Goal: Communication & Community: Ask a question

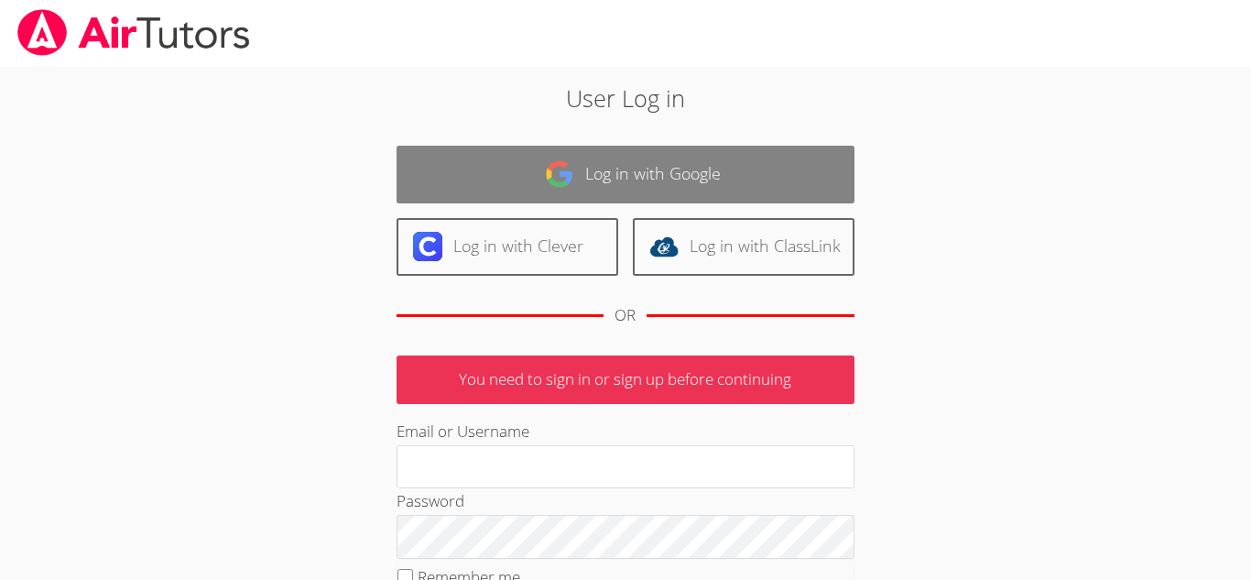
click at [530, 168] on link "Log in with Google" at bounding box center [625, 175] width 458 height 58
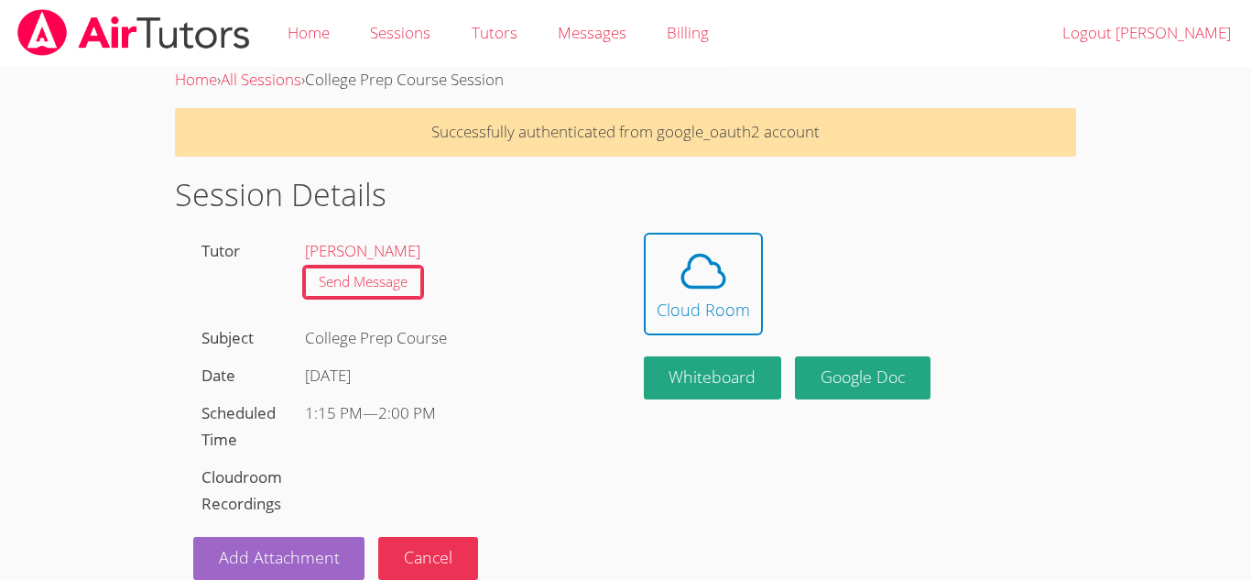
scroll to position [27, 0]
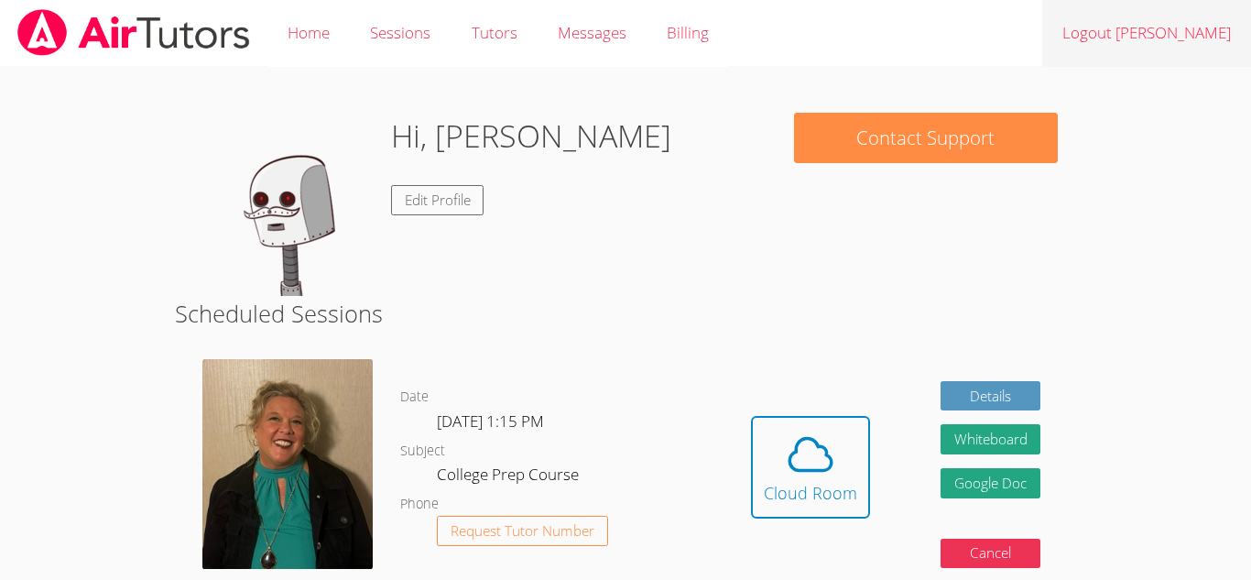
click at [1170, 43] on link "Logout [PERSON_NAME]" at bounding box center [1146, 33] width 209 height 67
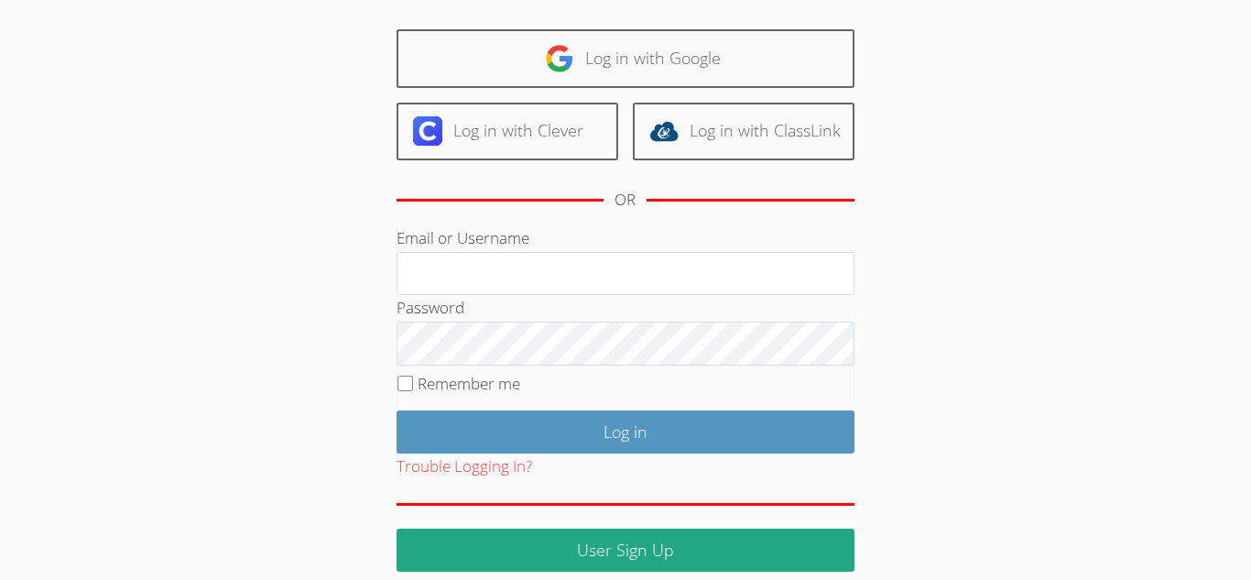
scroll to position [198, 0]
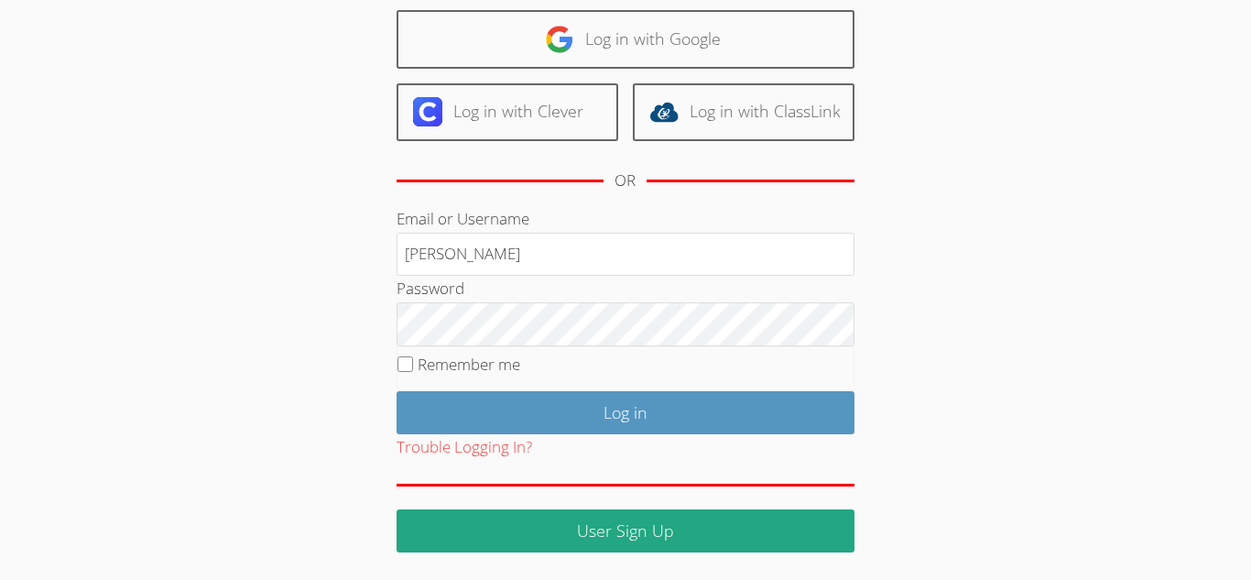
type input "Recinos"
click at [401, 358] on input "Remember me" at bounding box center [405, 364] width 16 height 16
checkbox input "true"
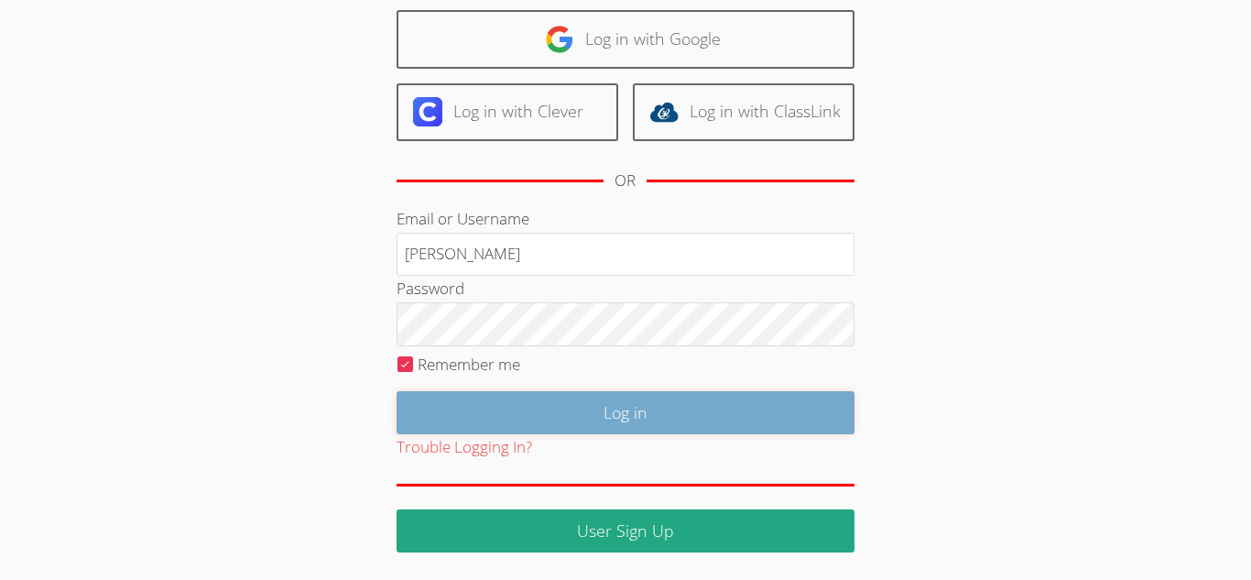
click at [505, 418] on input "Log in" at bounding box center [625, 412] width 458 height 43
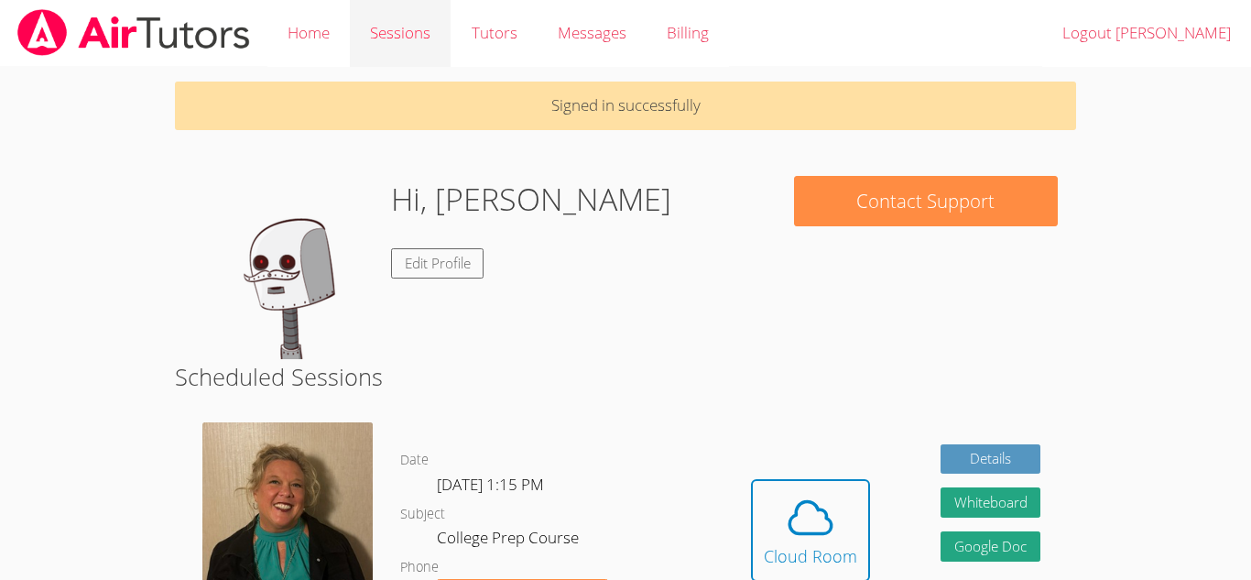
click at [394, 38] on link "Sessions" at bounding box center [400, 33] width 101 height 67
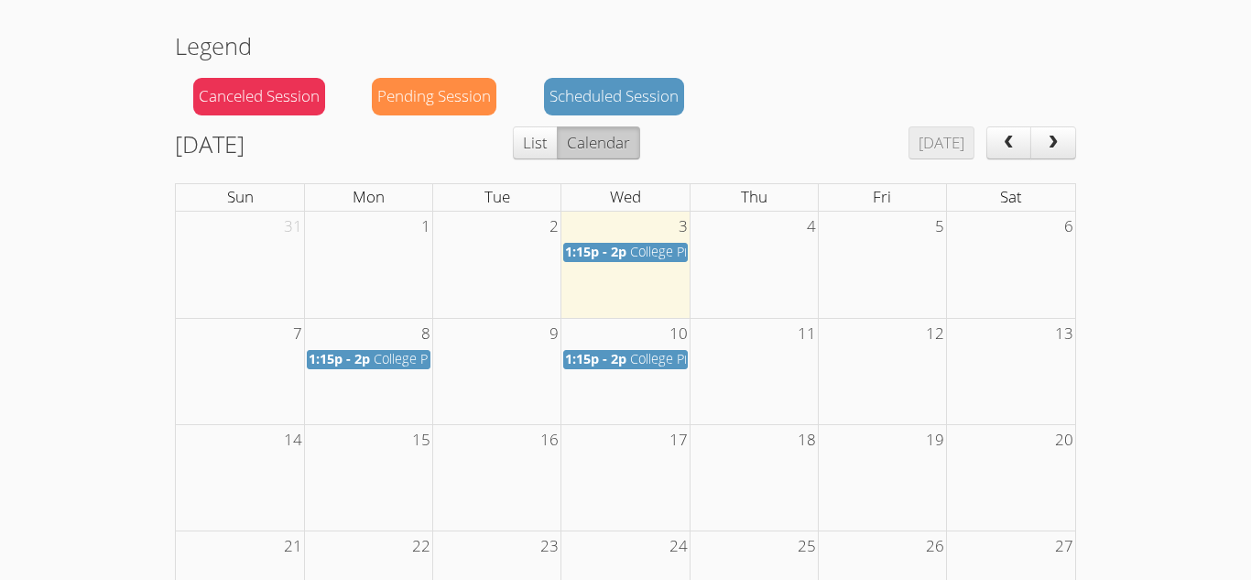
scroll to position [155, 0]
click at [651, 249] on span "College Prep Course" at bounding box center [691, 252] width 122 height 17
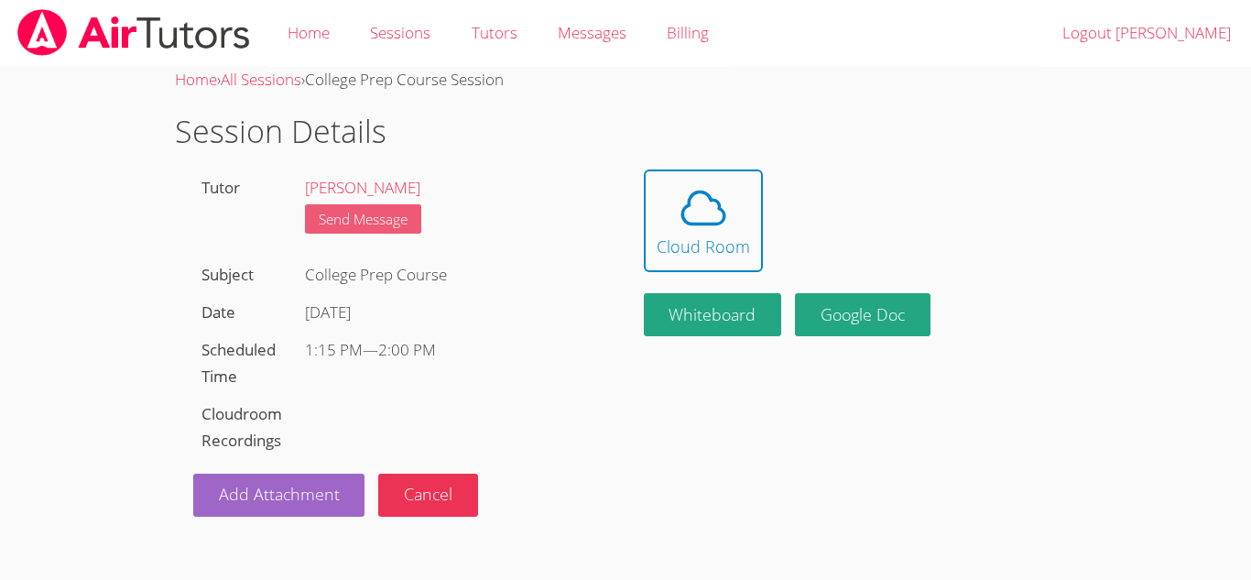
click at [396, 222] on link "Send Message" at bounding box center [363, 219] width 116 height 30
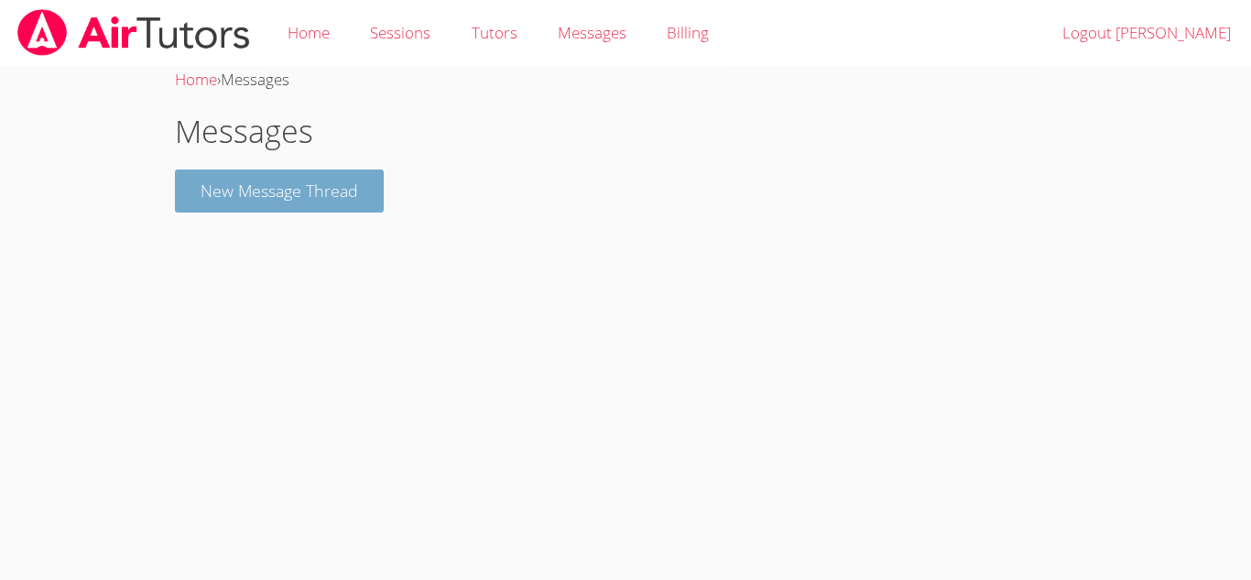
click at [291, 196] on button "New Message Thread" at bounding box center [279, 190] width 209 height 43
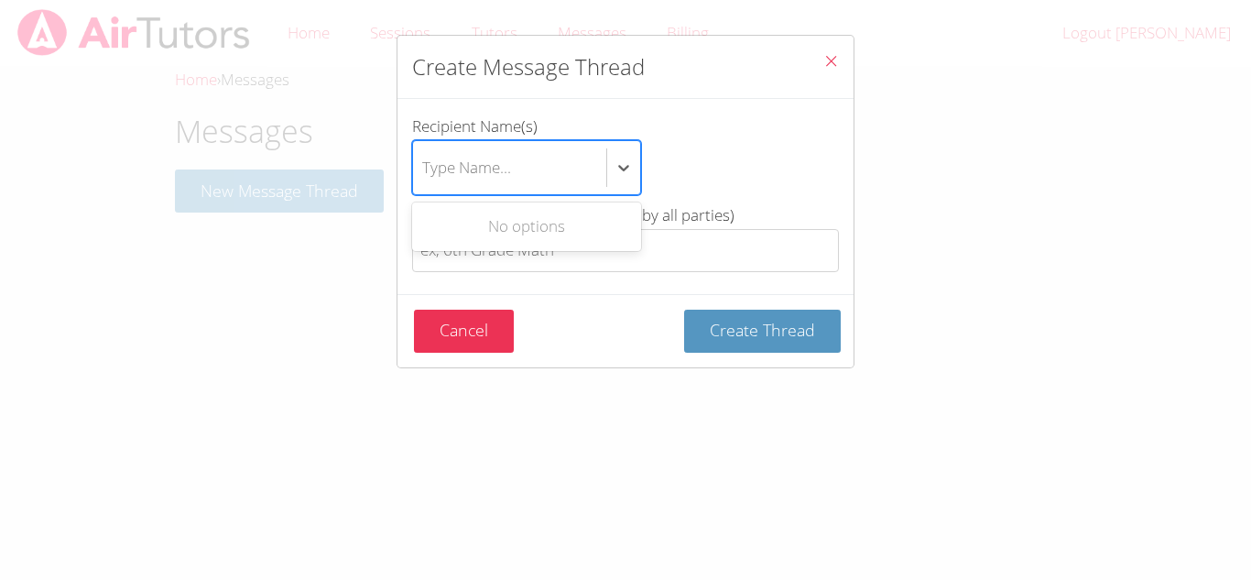
click at [535, 166] on div "Type Name..." at bounding box center [509, 167] width 193 height 53
click at [424, 166] on input "Recipient Name(s) Use Up and Down to choose options, press Enter to select the …" at bounding box center [423, 168] width 2 height 42
click at [630, 157] on div "btn solid blue btn-info" at bounding box center [623, 167] width 33 height 33
click at [424, 157] on input "Recipient Name(s) Use Up and Down to choose options, press Enter to select the …" at bounding box center [423, 168] width 2 height 42
click at [621, 164] on icon "btn solid blue btn-info" at bounding box center [623, 167] width 18 height 18
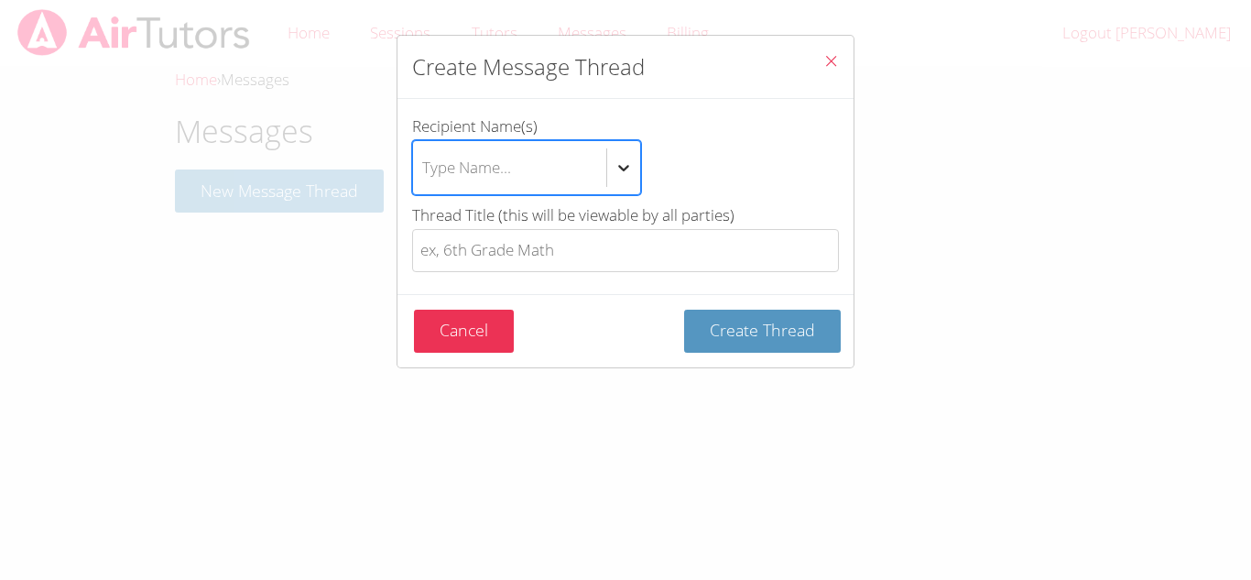
click at [424, 164] on input "Recipient Name(s) Select is focused ,type to refine list, press Down to open th…" at bounding box center [423, 168] width 2 height 42
click at [621, 164] on icon "btn solid blue btn-info" at bounding box center [623, 167] width 18 height 18
click at [424, 164] on input "Recipient Name(s) Use Up and Down to choose options, press Enter to select the …" at bounding box center [423, 168] width 2 height 42
click at [830, 57] on icon "Close" at bounding box center [831, 61] width 16 height 16
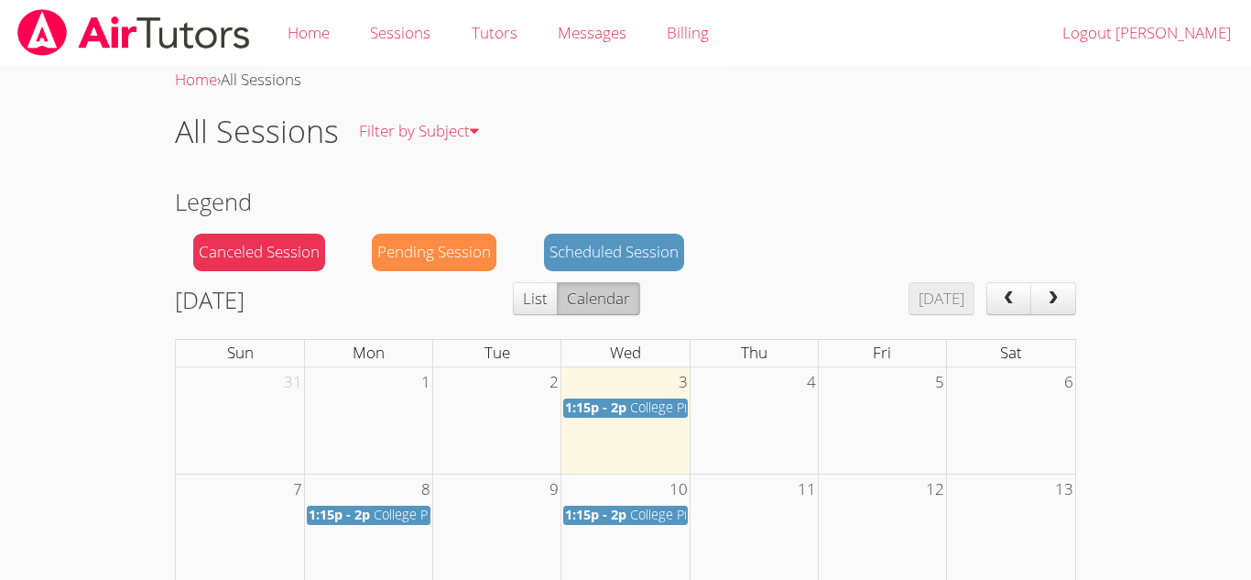
click at [639, 403] on span "College Prep Course" at bounding box center [691, 406] width 122 height 17
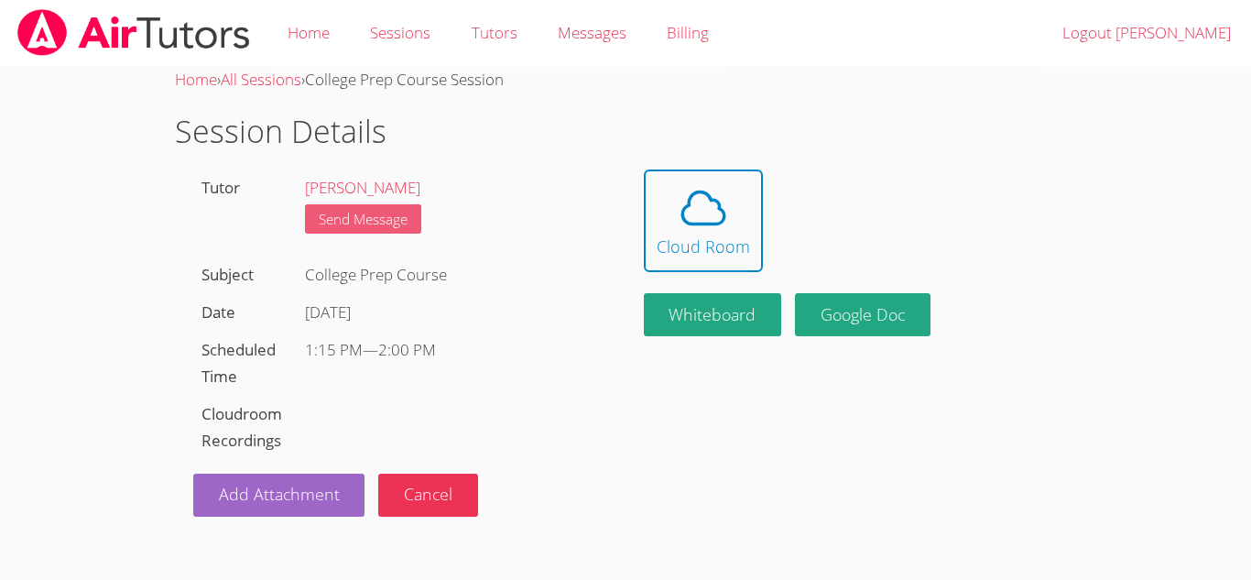
click at [366, 214] on link "Send Message" at bounding box center [363, 219] width 116 height 30
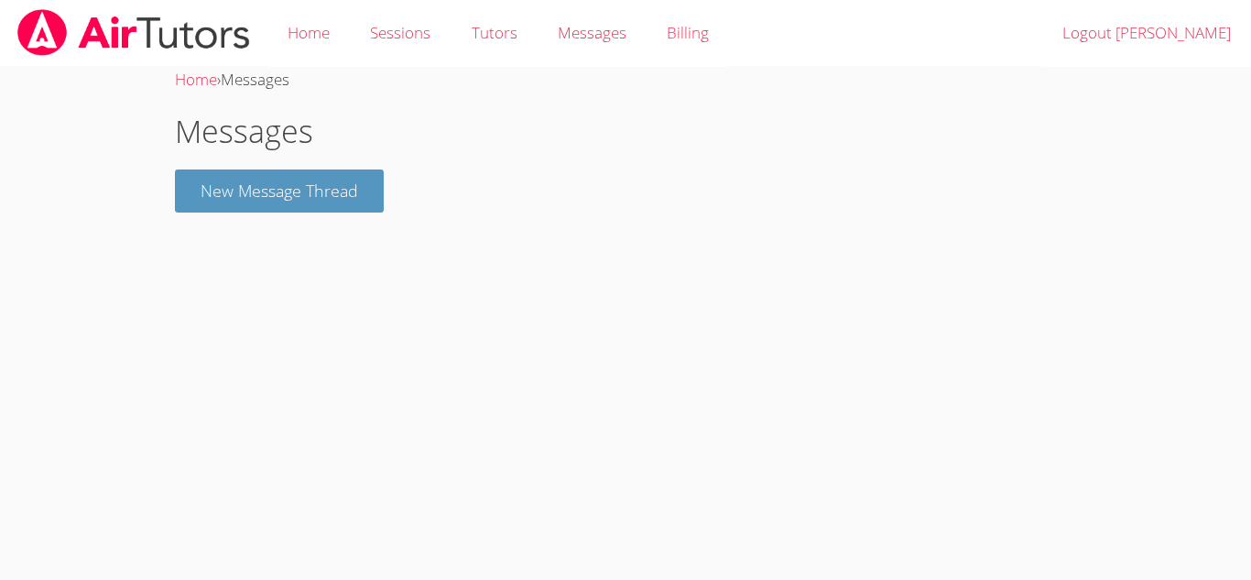
click at [294, 168] on div "Messages New Message Thread" at bounding box center [625, 160] width 901 height 104
click at [318, 184] on button "New Message Thread" at bounding box center [279, 190] width 209 height 43
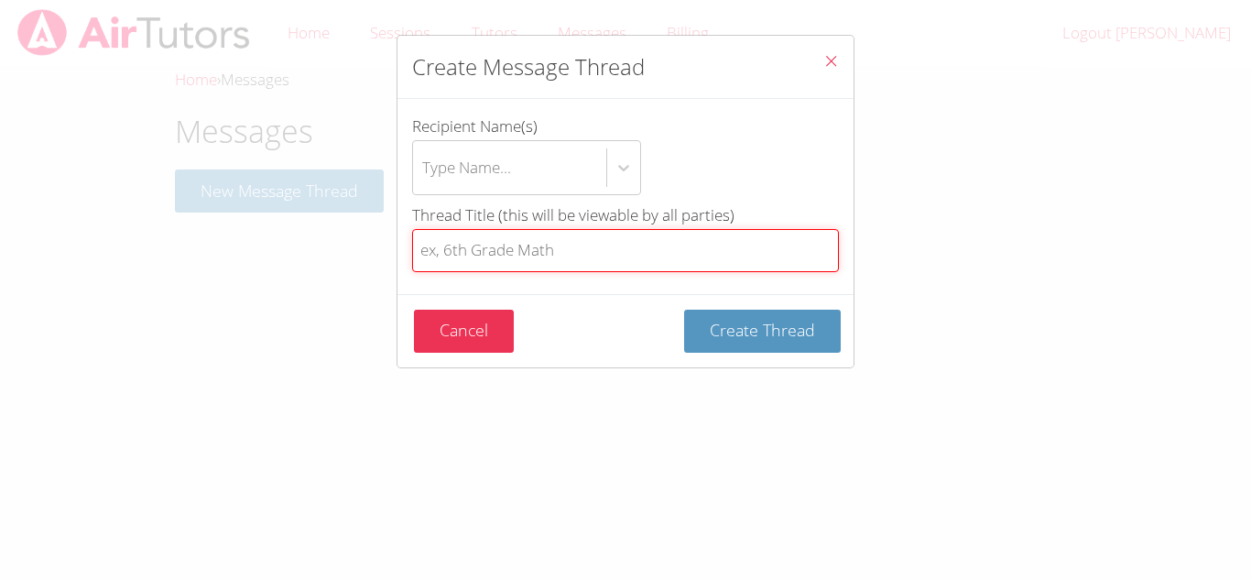
click at [628, 233] on input "Thread Title (this will be viewable by all parties)" at bounding box center [625, 250] width 427 height 43
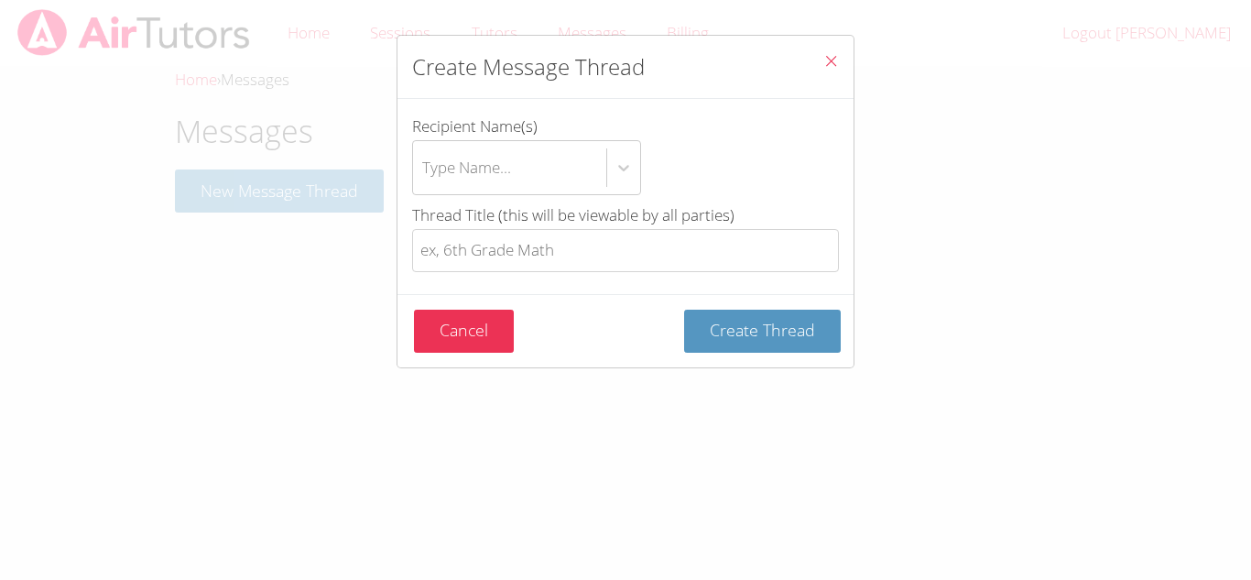
click at [840, 47] on button "Close" at bounding box center [831, 64] width 45 height 56
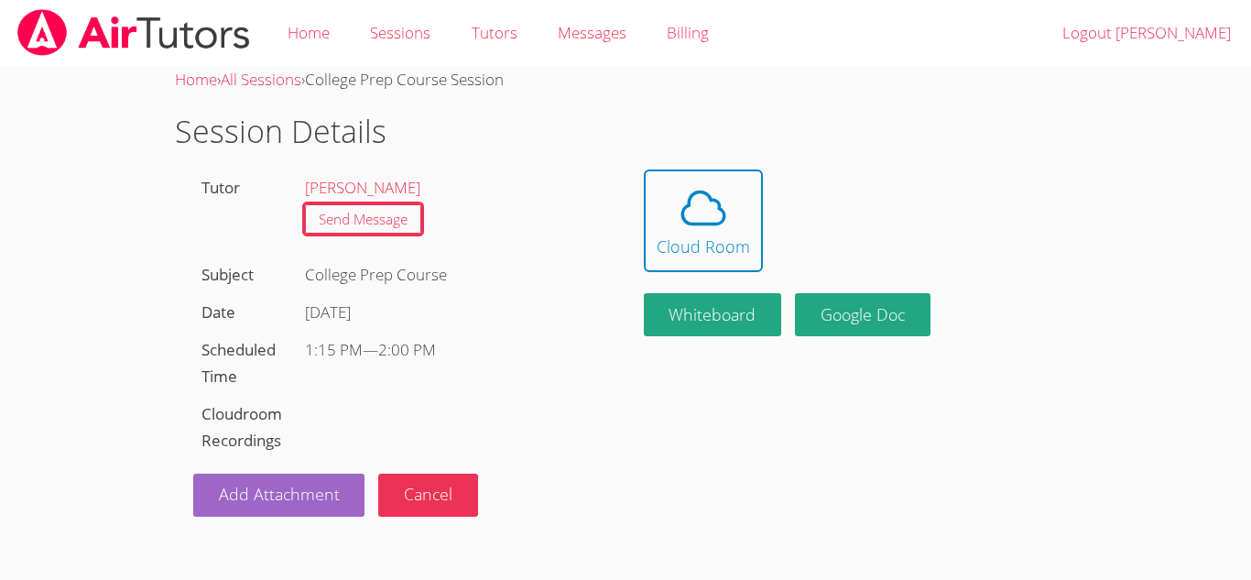
click at [297, 124] on h1 "Session Details" at bounding box center [625, 131] width 901 height 47
click at [346, 201] on li "Send Message" at bounding box center [452, 219] width 294 height 36
click at [353, 212] on link "Send Message" at bounding box center [363, 219] width 116 height 30
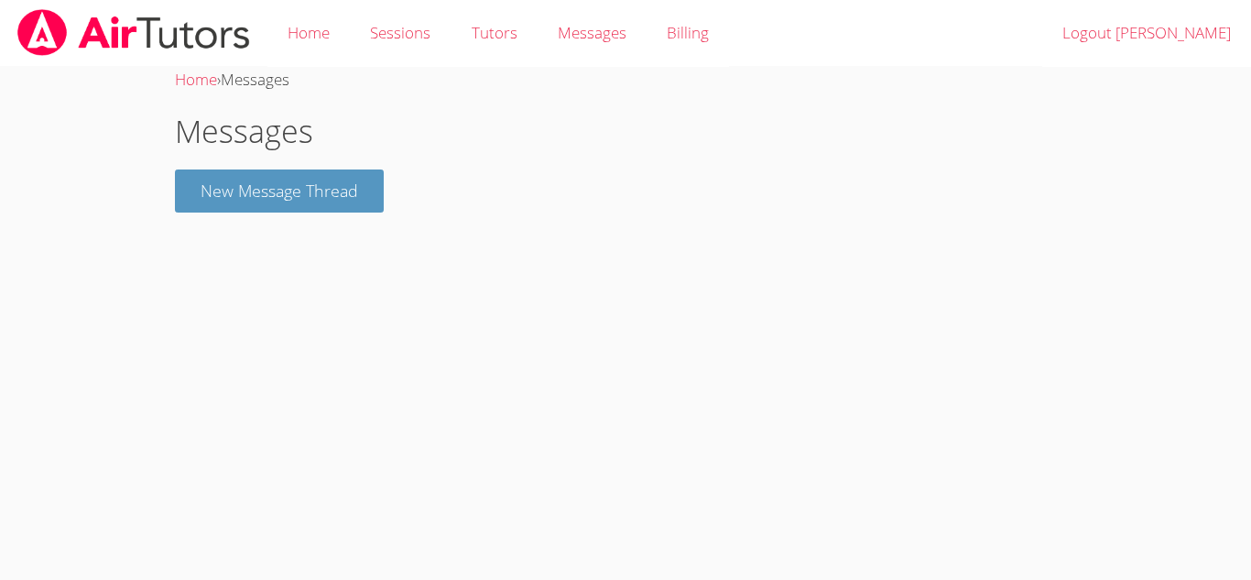
click at [260, 137] on h1 "Messages" at bounding box center [625, 131] width 901 height 47
click at [246, 83] on span "Messages" at bounding box center [255, 79] width 69 height 21
click at [203, 77] on link "Home" at bounding box center [196, 79] width 42 height 21
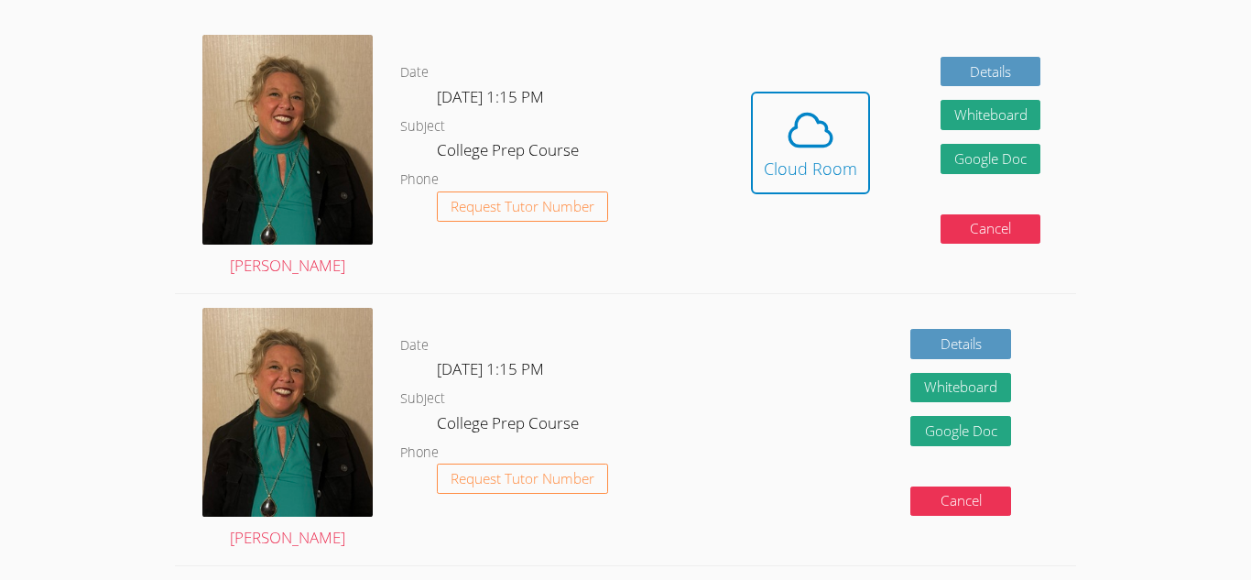
scroll to position [327, 0]
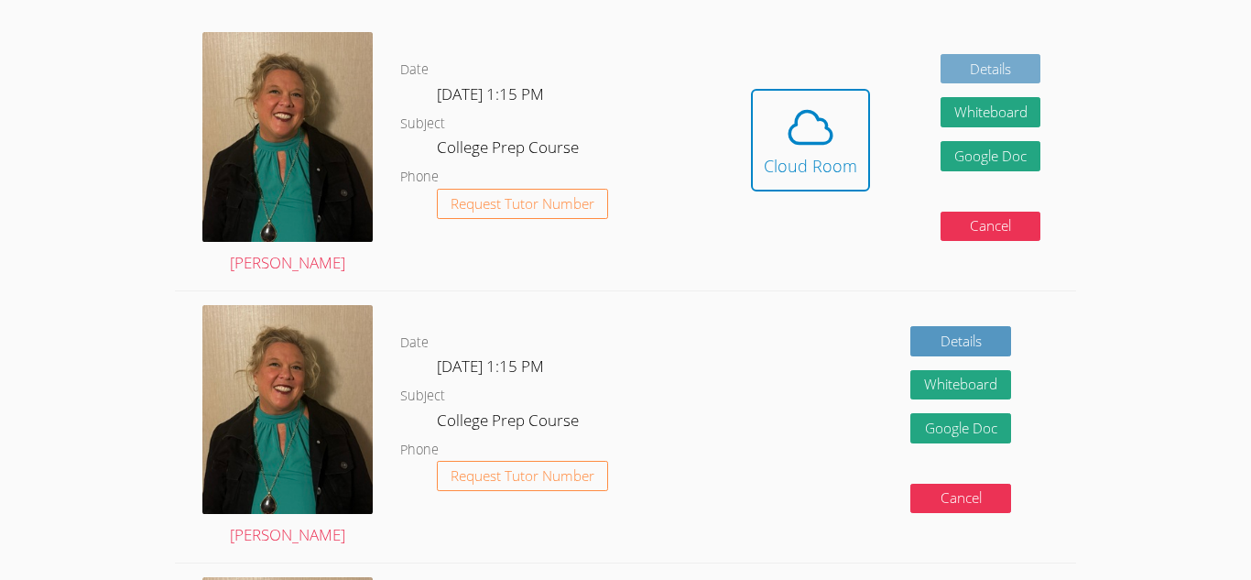
click at [983, 68] on link "Details" at bounding box center [990, 69] width 101 height 30
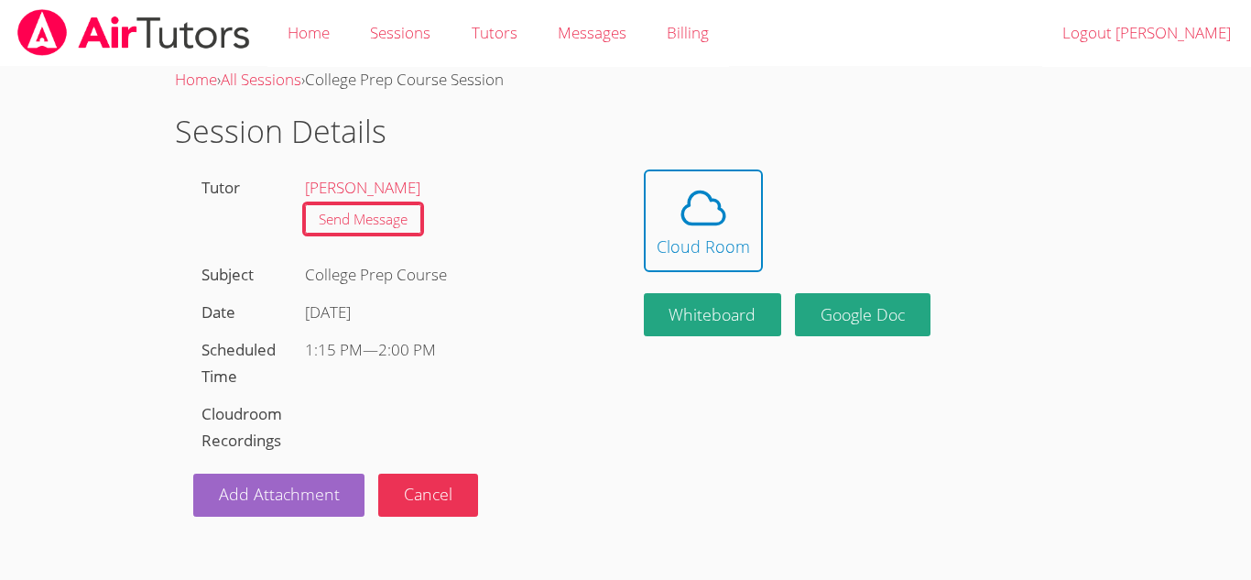
scroll to position [327, 0]
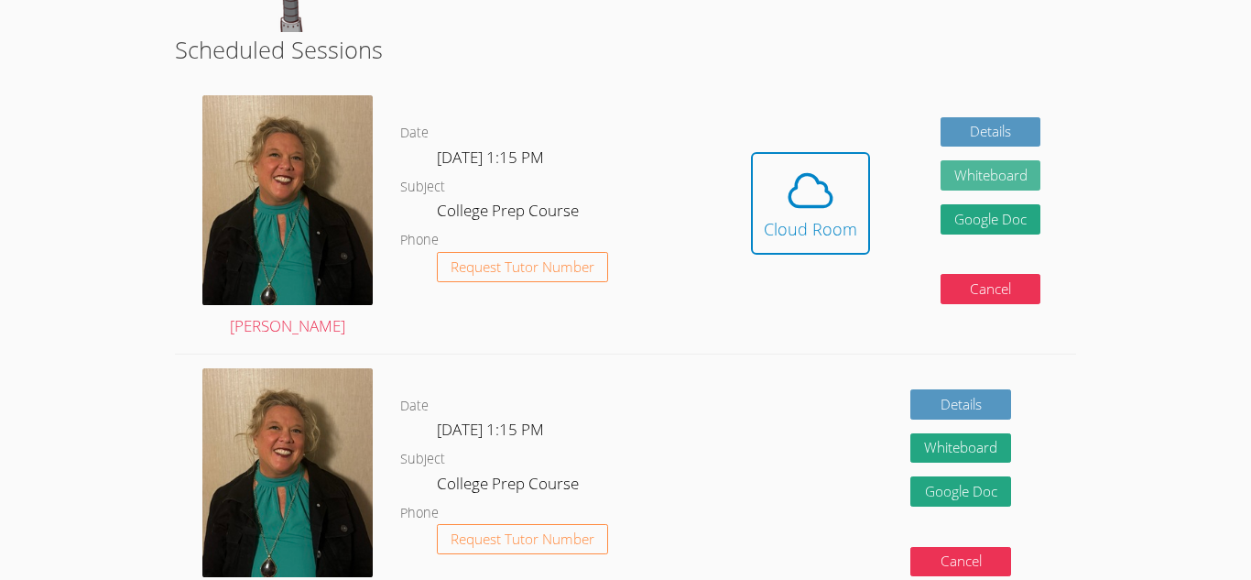
click at [1006, 176] on button "Whiteboard" at bounding box center [990, 175] width 101 height 30
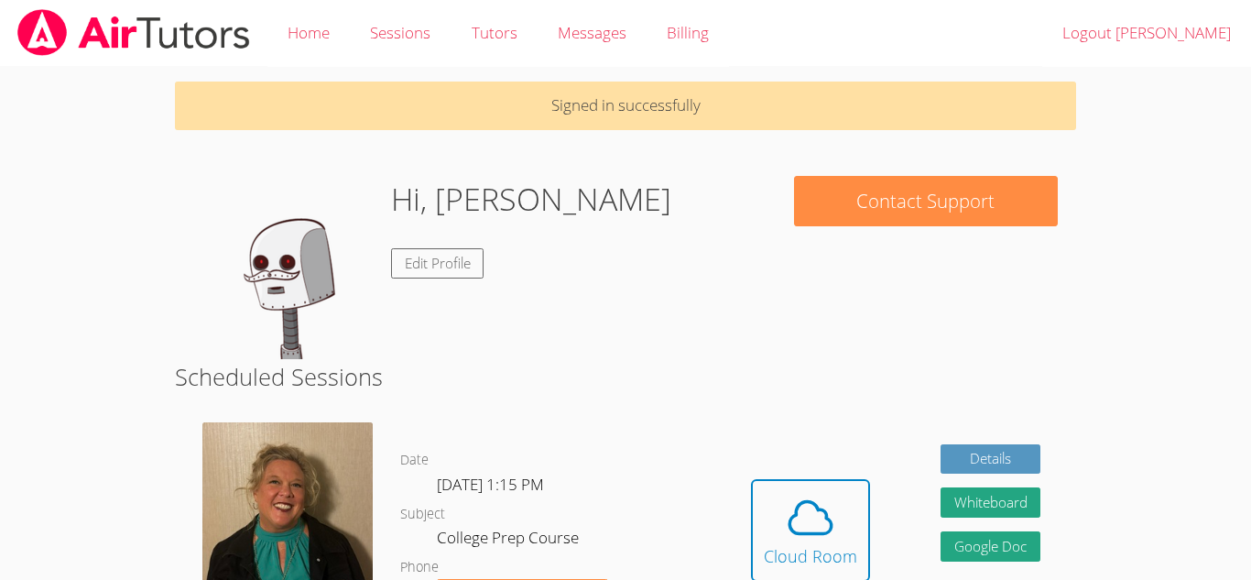
click at [602, 100] on p "Signed in successfully" at bounding box center [625, 105] width 901 height 49
click at [327, 32] on link "Home" at bounding box center [308, 33] width 82 height 67
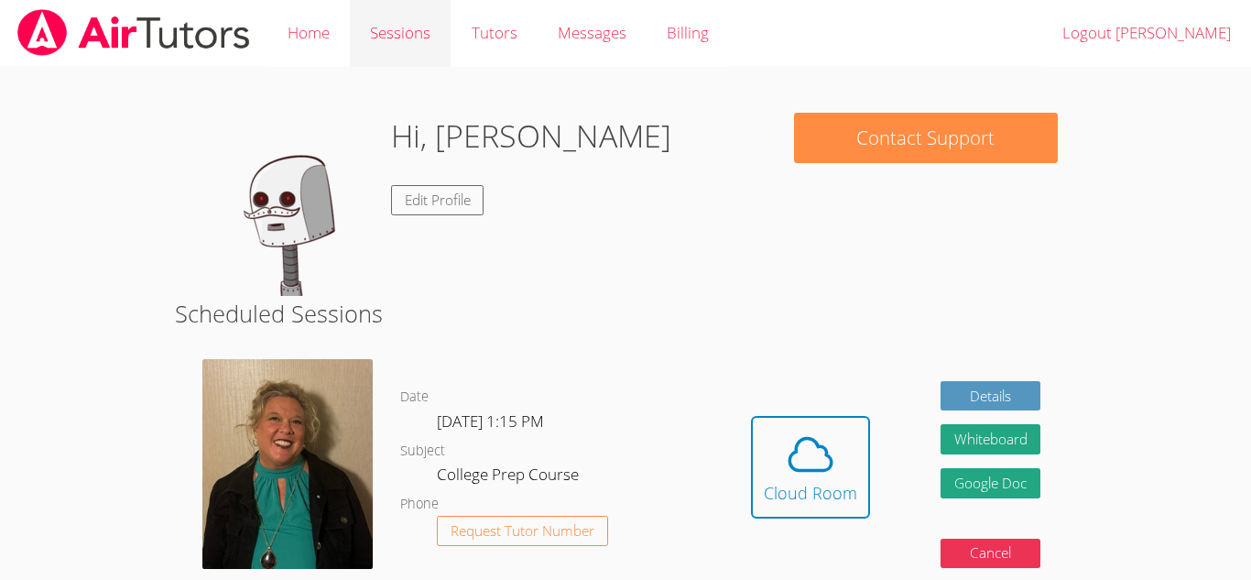
click at [403, 27] on link "Sessions" at bounding box center [400, 33] width 101 height 67
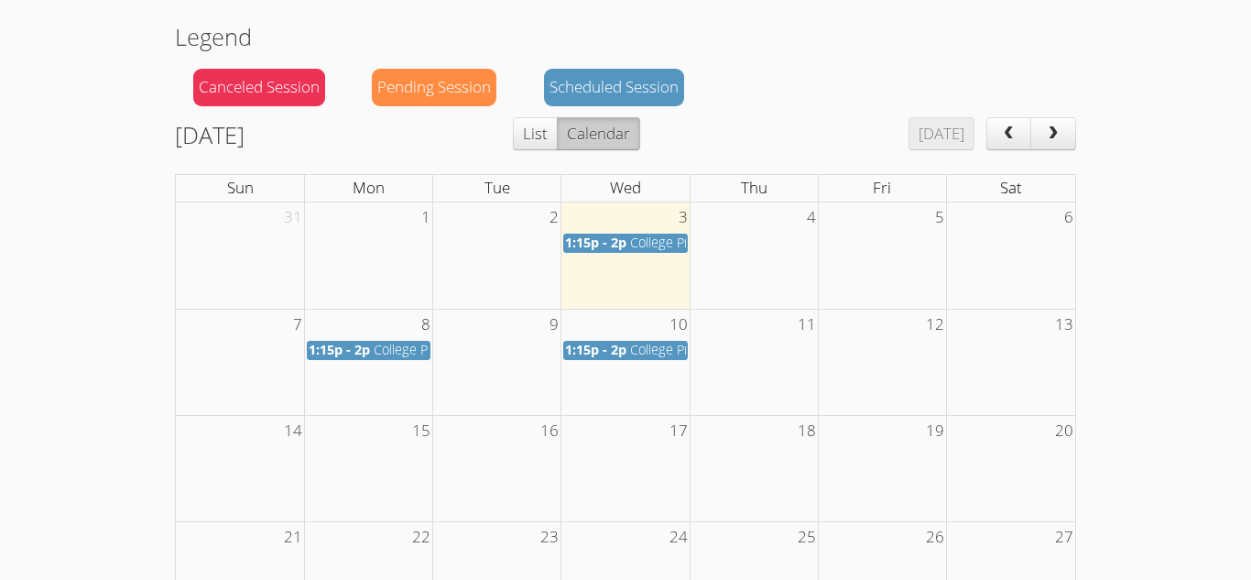
scroll to position [168, 0]
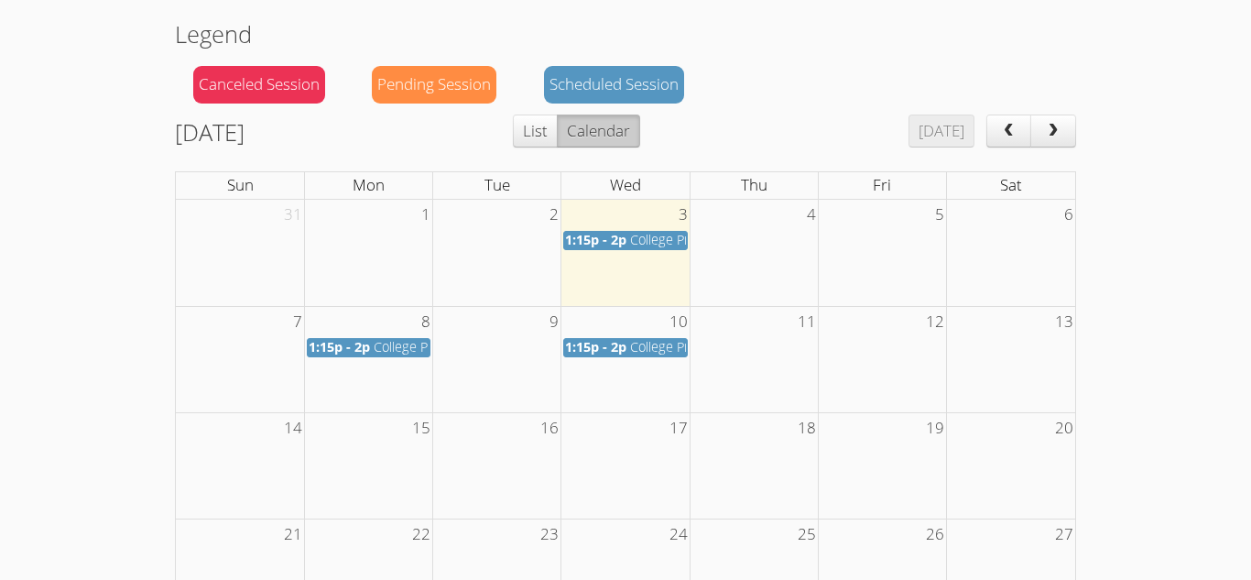
click at [636, 349] on span "College Prep Course" at bounding box center [691, 346] width 122 height 17
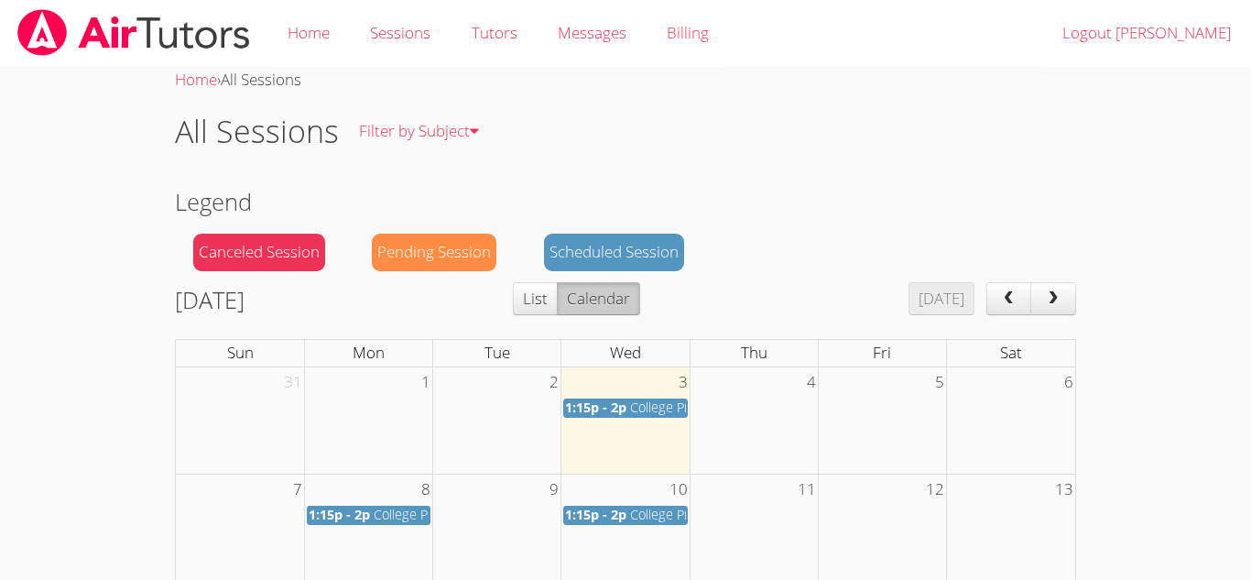
click at [591, 108] on div "All Sessions Filter by Subject All Subjects" at bounding box center [625, 131] width 901 height 76
click at [635, 408] on span "College Prep Course" at bounding box center [691, 406] width 122 height 17
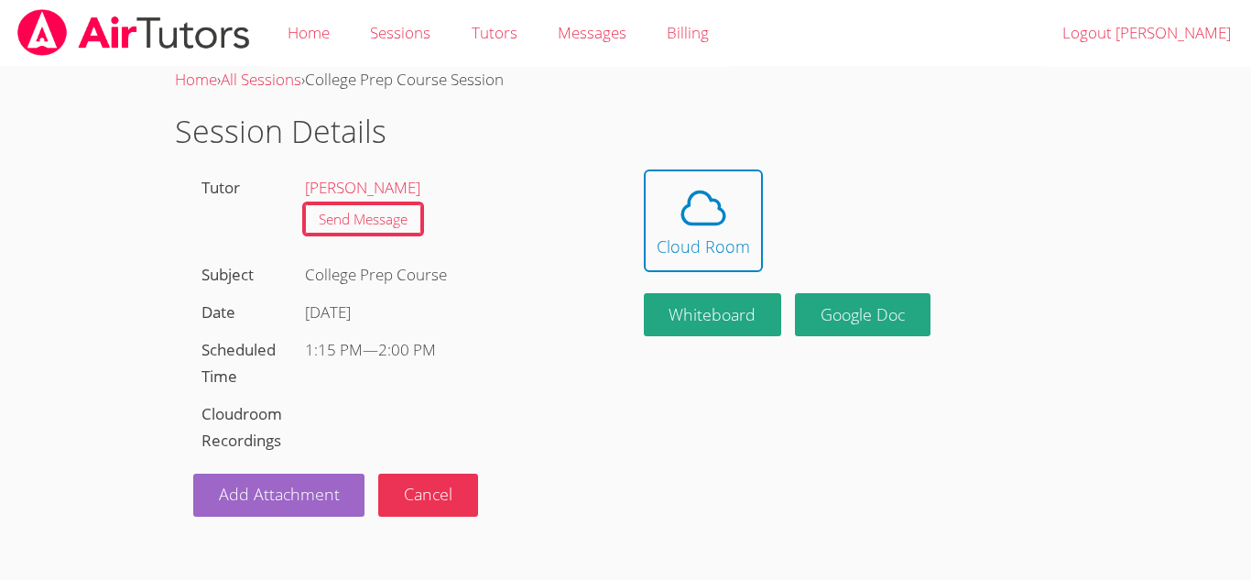
click at [481, 277] on div "College Prep Course" at bounding box center [452, 275] width 310 height 38
click at [243, 522] on body "Home Sessions Tutors Messages Billing Logout Manuel Home › All Sessions › Colle…" at bounding box center [625, 290] width 1251 height 580
click at [241, 521] on body "Home Sessions Tutors Messages Billing Logout Manuel Home › All Sessions › Colle…" at bounding box center [625, 290] width 1251 height 580
click at [232, 482] on link "Add Attachment" at bounding box center [279, 494] width 172 height 43
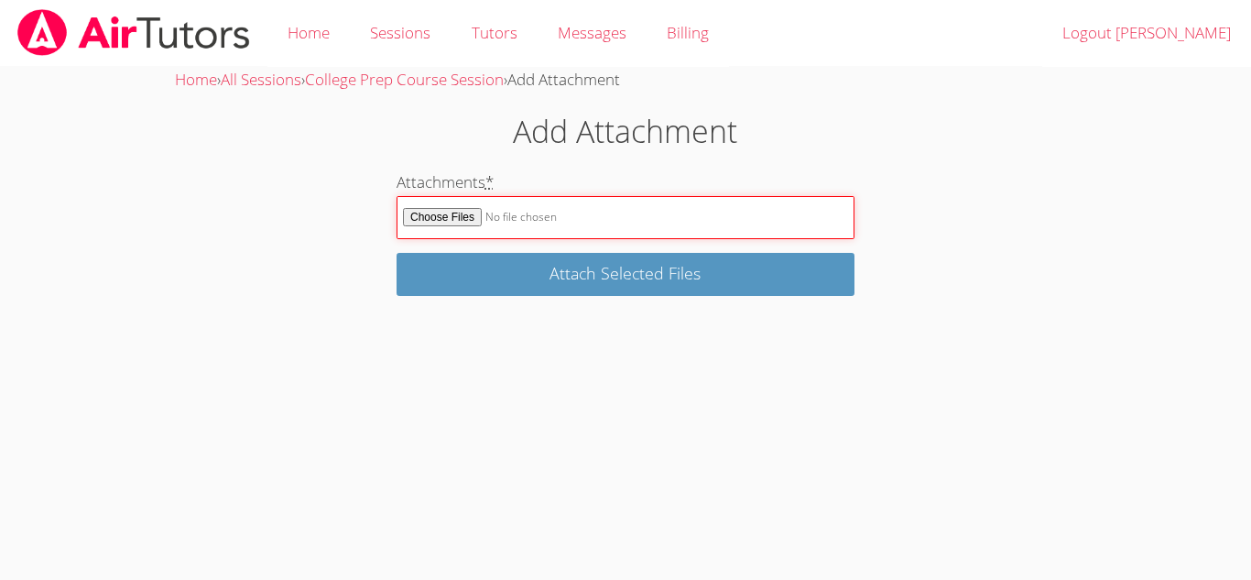
click at [586, 212] on input "Attachments *" at bounding box center [625, 217] width 458 height 43
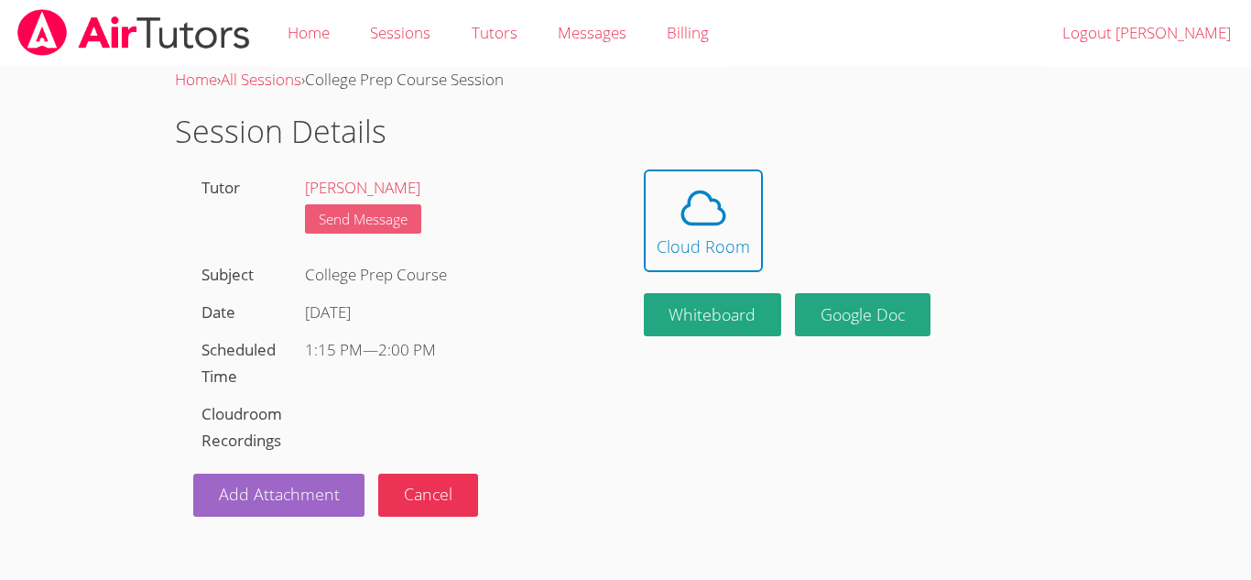
click at [361, 217] on link "Send Message" at bounding box center [363, 219] width 116 height 30
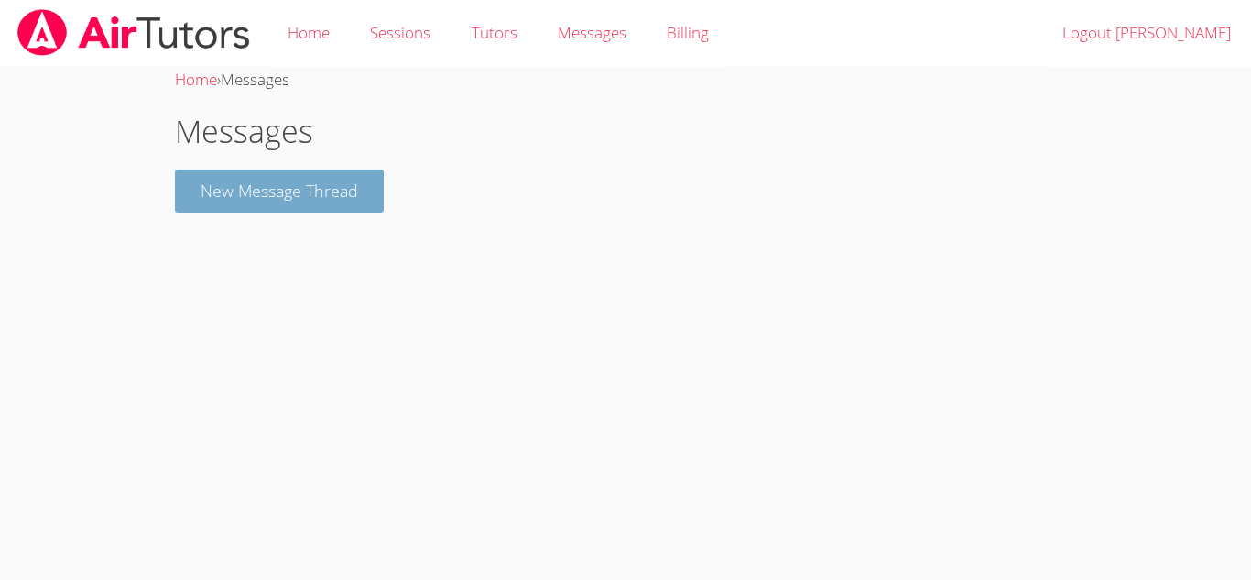
click at [375, 206] on button "New Message Thread" at bounding box center [279, 190] width 209 height 43
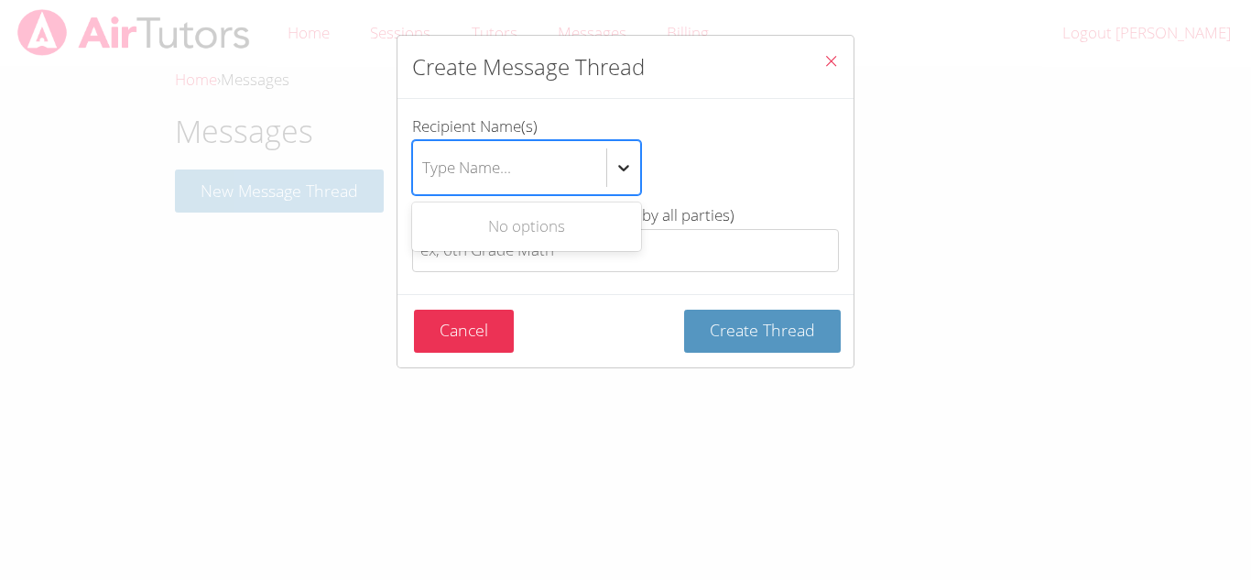
click at [623, 158] on icon "btn solid blue btn-info" at bounding box center [623, 167] width 18 height 18
click at [424, 158] on input "Recipient Name(s) Use Up and Down to choose options, press Enter to select the …" at bounding box center [423, 168] width 2 height 42
click at [536, 173] on div "Type Name..." at bounding box center [509, 167] width 193 height 53
click at [424, 173] on input "Recipient Name(s) Use Up and Down to choose options, press Enter to select the …" at bounding box center [423, 168] width 2 height 42
type input "R"
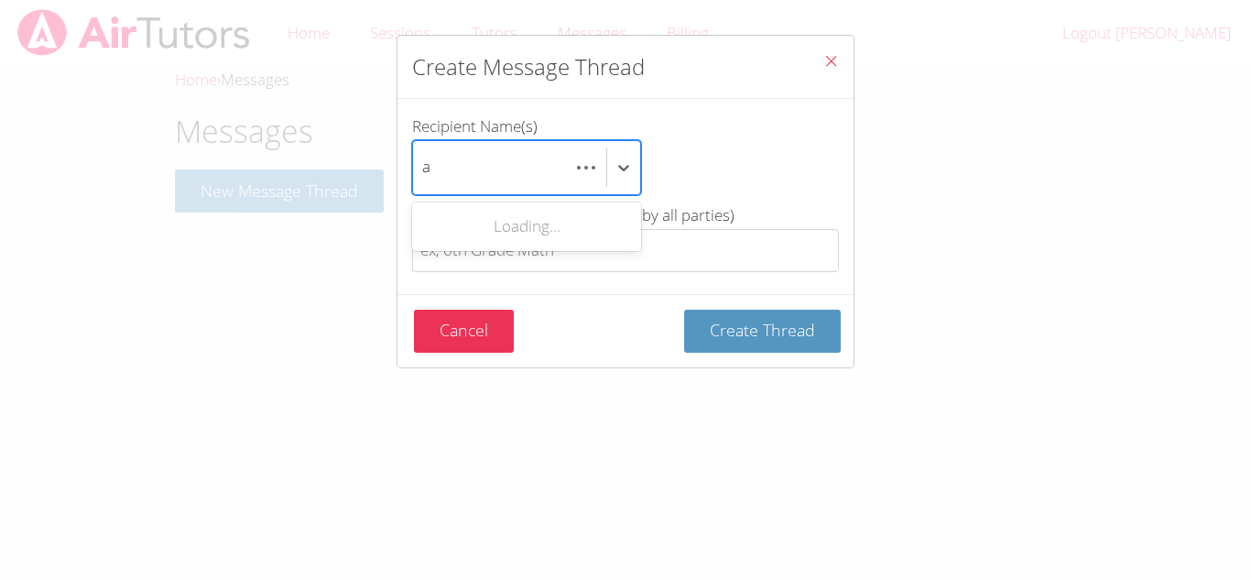
scroll to position [0, 11]
type input "am"
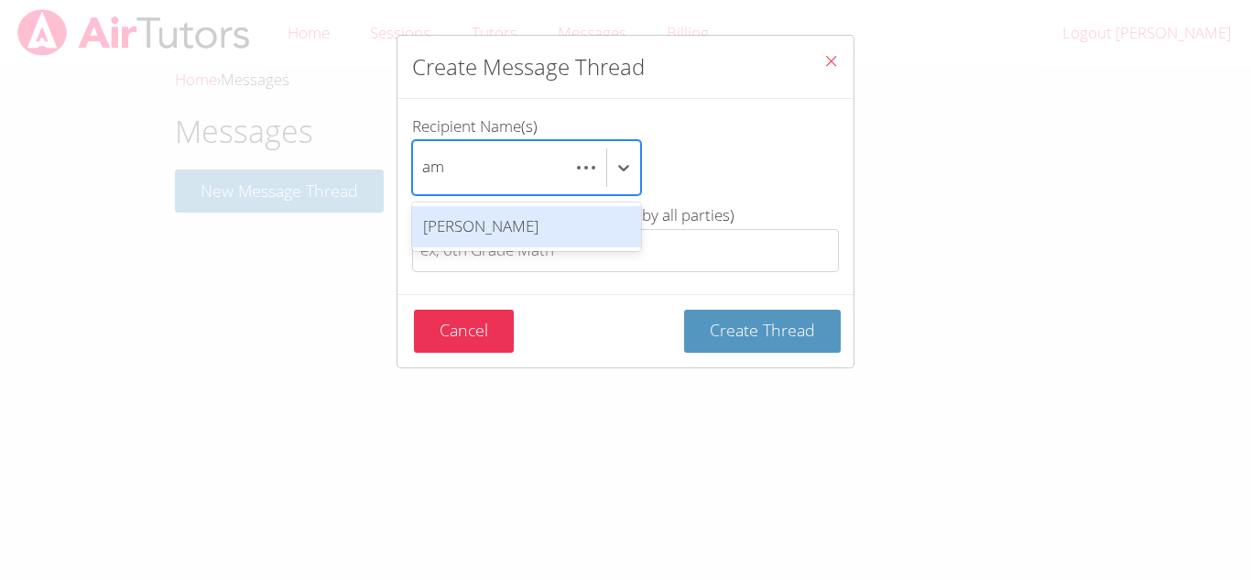
scroll to position [0, 0]
click at [516, 219] on div "Amy Ayers" at bounding box center [526, 226] width 229 height 41
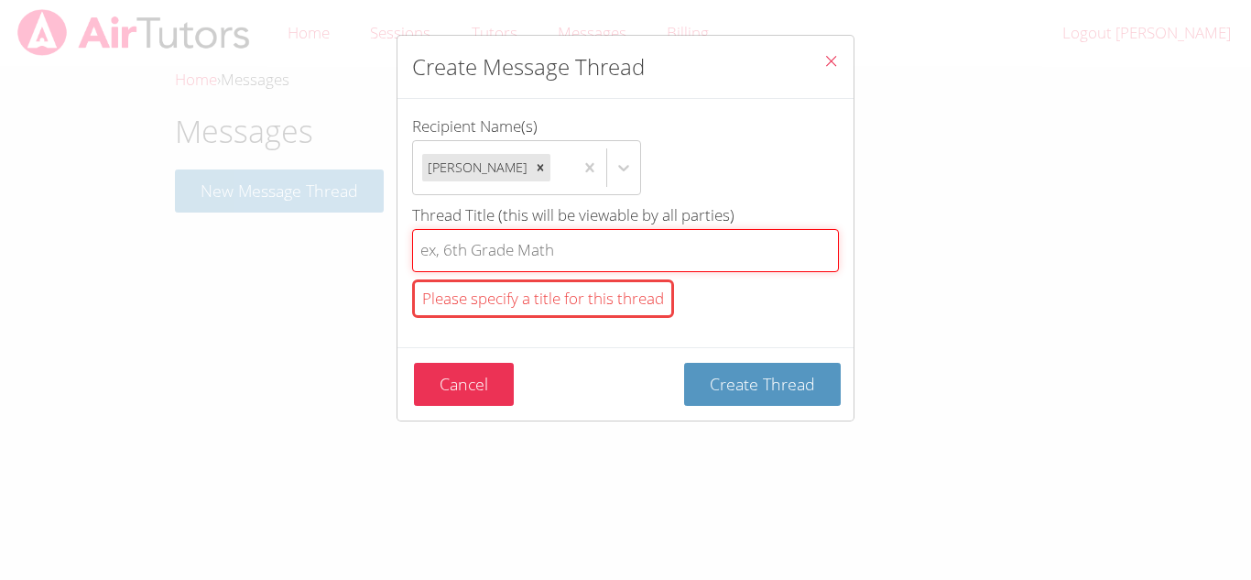
click at [513, 254] on input "Thread Title (this will be viewable by all parties) Please specify a title for …" at bounding box center [625, 250] width 427 height 43
type input "M"
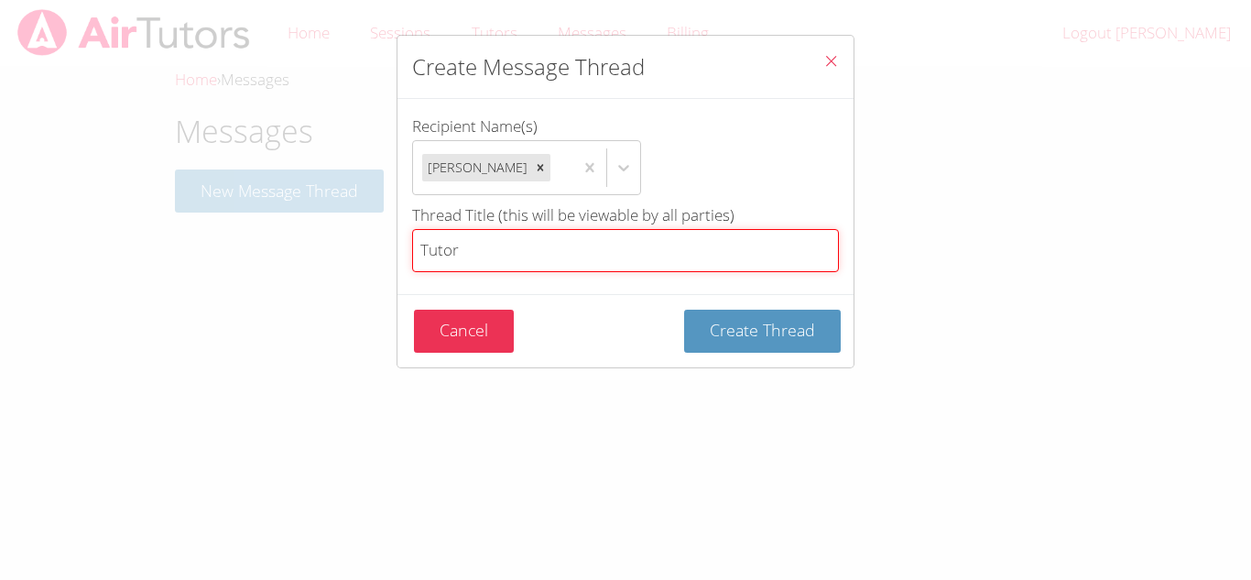
type input "Tutor"
click at [684, 309] on button "Create Thread" at bounding box center [762, 330] width 157 height 43
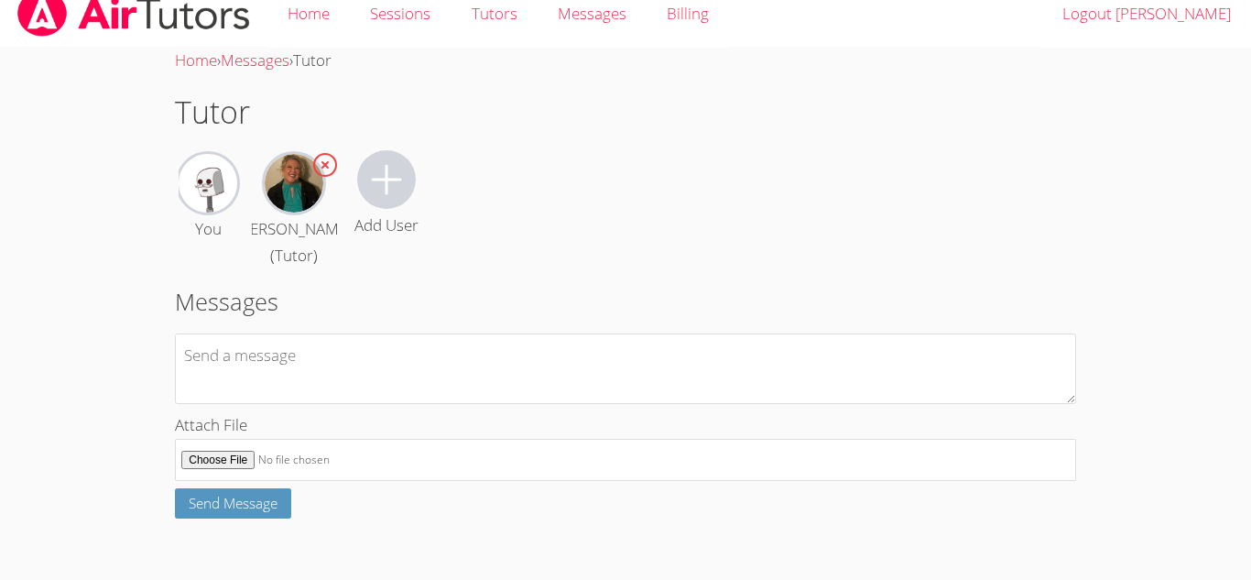
scroll to position [23, 0]
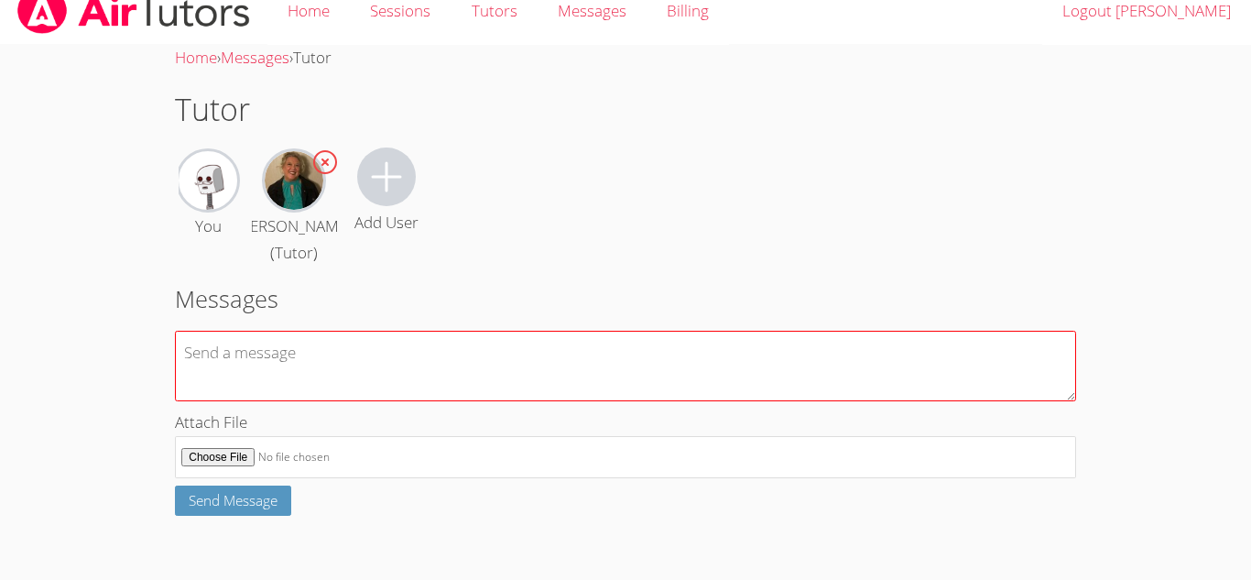
click at [267, 385] on textarea at bounding box center [625, 366] width 901 height 71
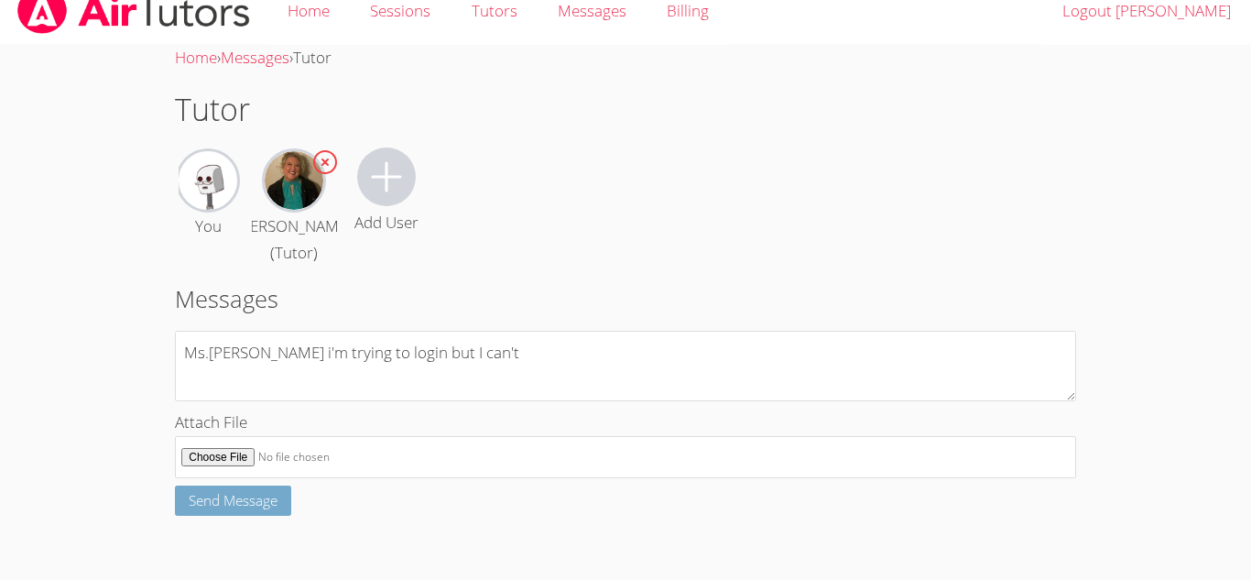
type textarea "Ms.[PERSON_NAME] i'm trying to login but I can't"
click at [226, 500] on span "Send Message" at bounding box center [233, 500] width 89 height 18
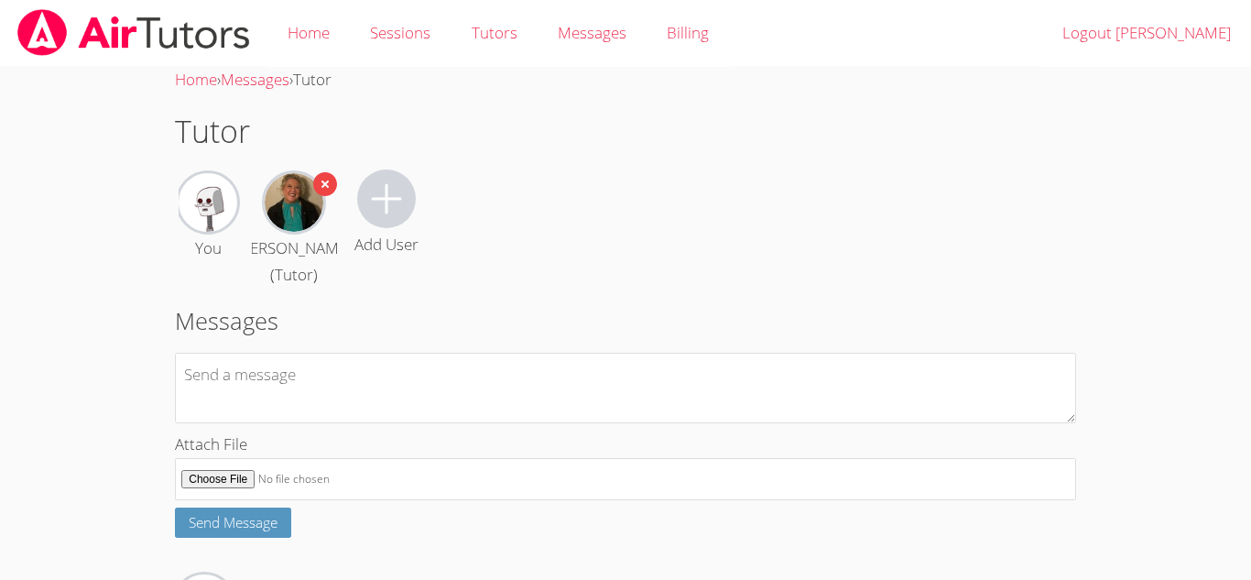
scroll to position [153, 0]
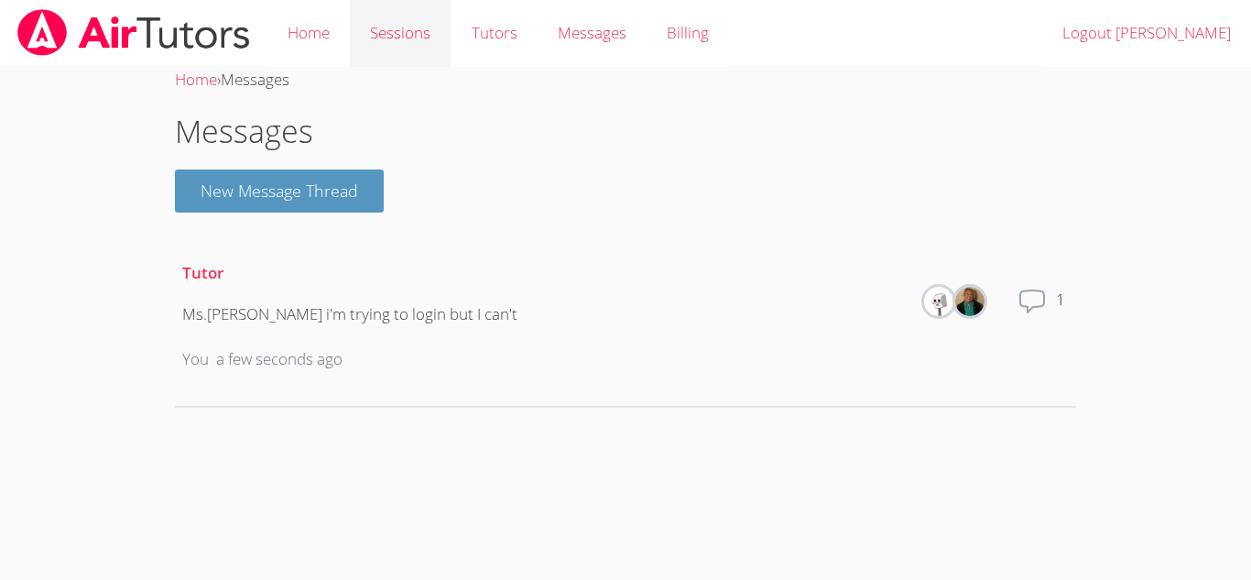
click at [431, 32] on link "Sessions" at bounding box center [400, 33] width 101 height 67
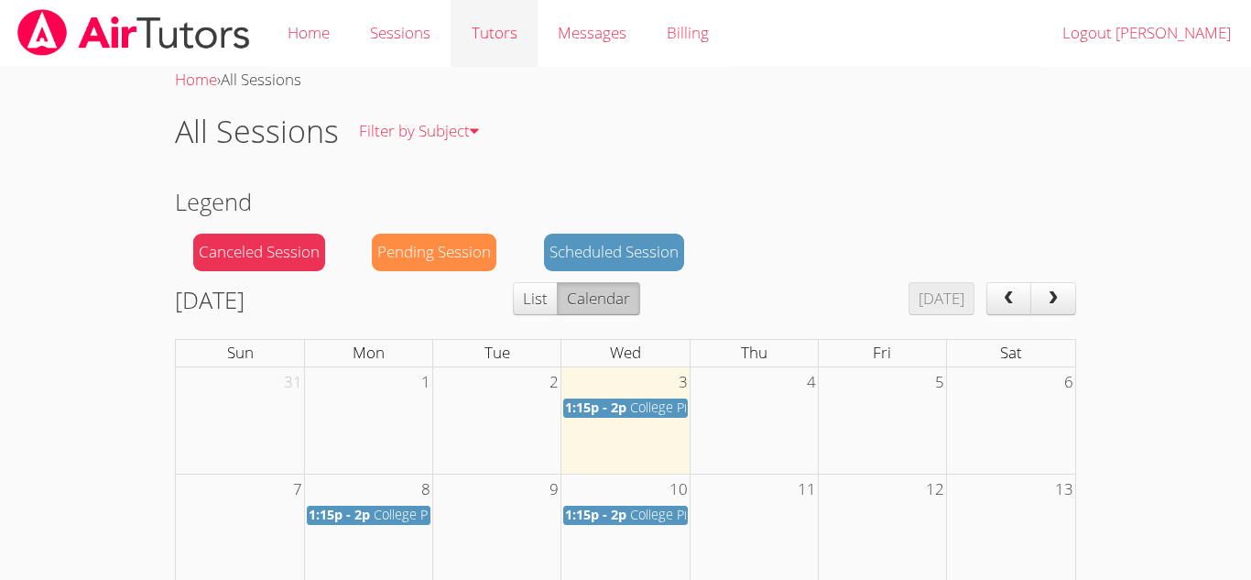
click at [486, 36] on link "Tutors" at bounding box center [494, 33] width 86 height 67
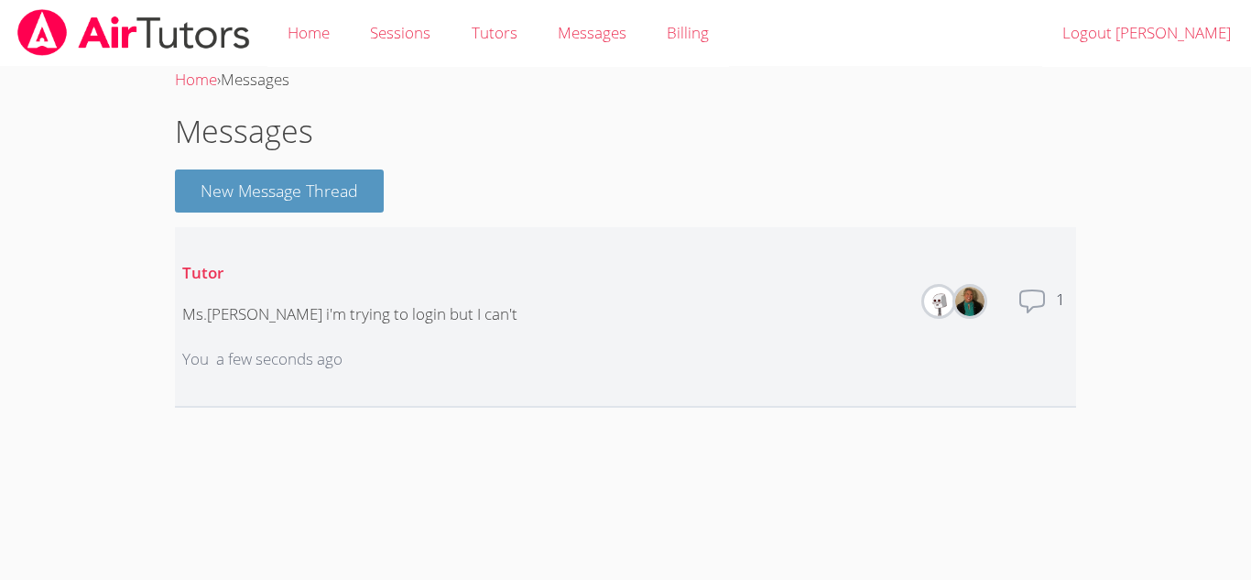
click at [820, 285] on li "Tutor Ms.Amy i'm trying to login but I can't You a few seconds ago Members Tota…" at bounding box center [625, 317] width 901 height 180
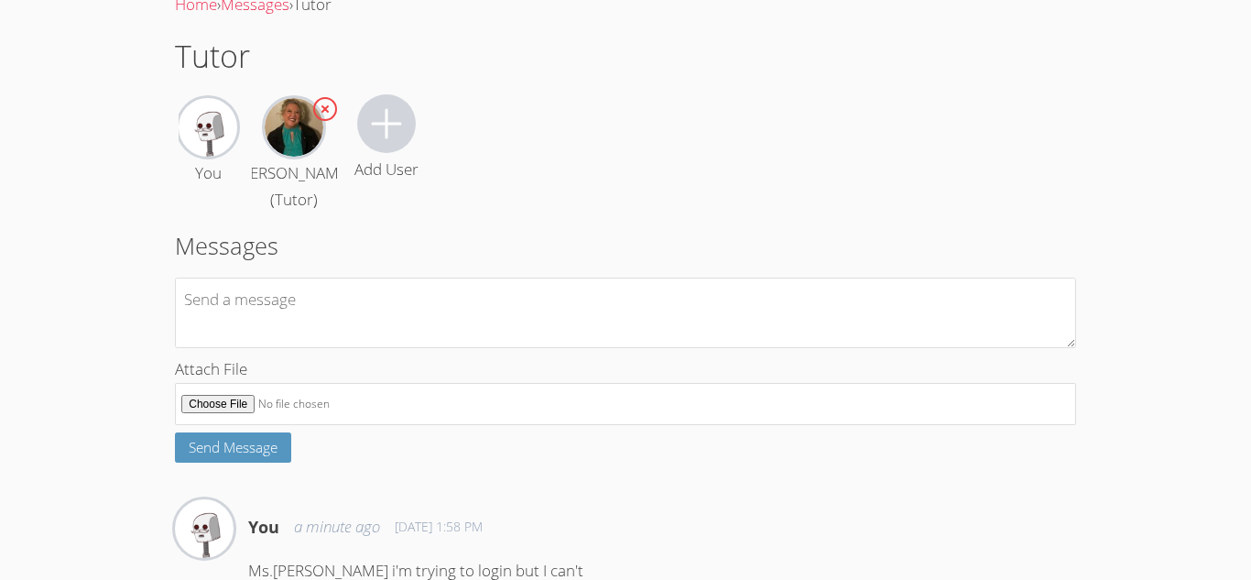
scroll to position [153, 0]
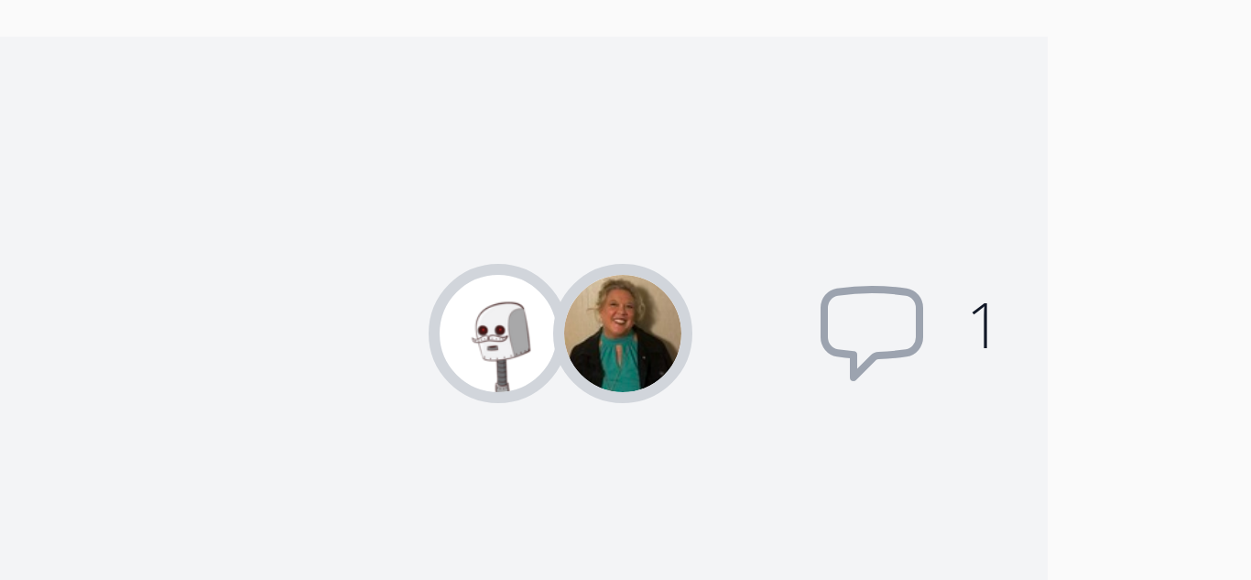
click at [963, 302] on img at bounding box center [969, 301] width 29 height 29
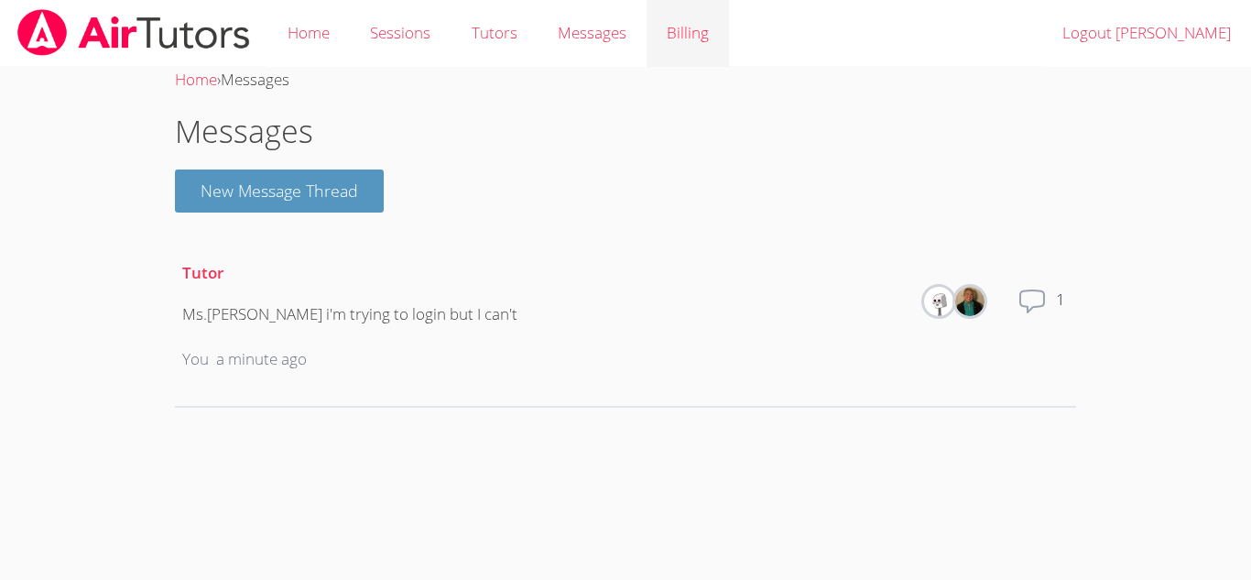
click at [691, 24] on link "Billing" at bounding box center [687, 33] width 82 height 67
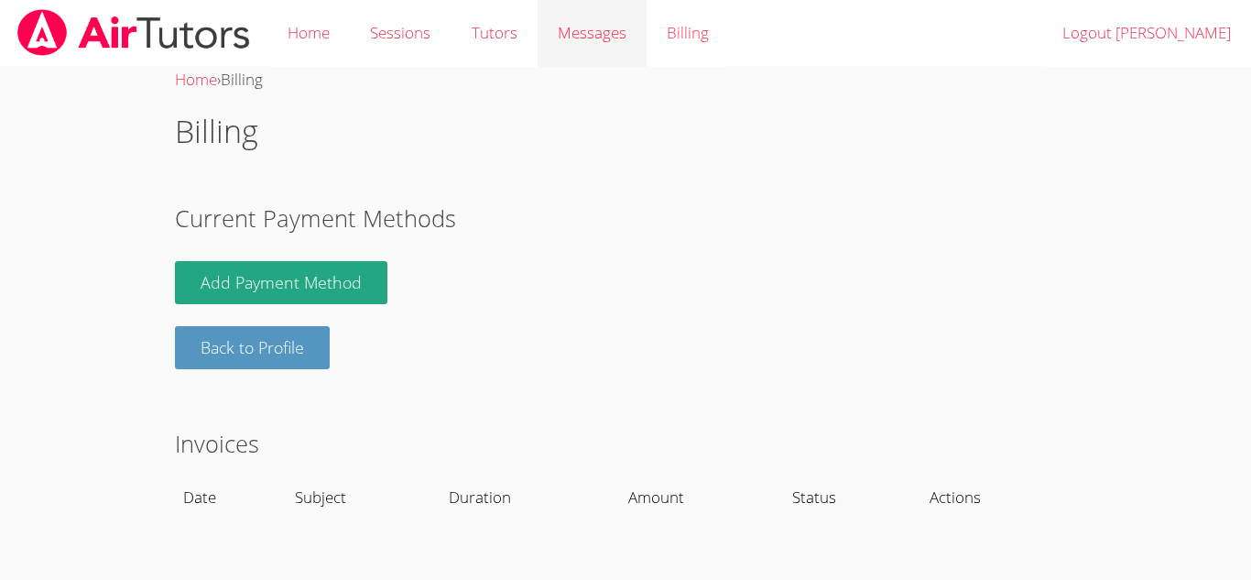
scroll to position [12, 0]
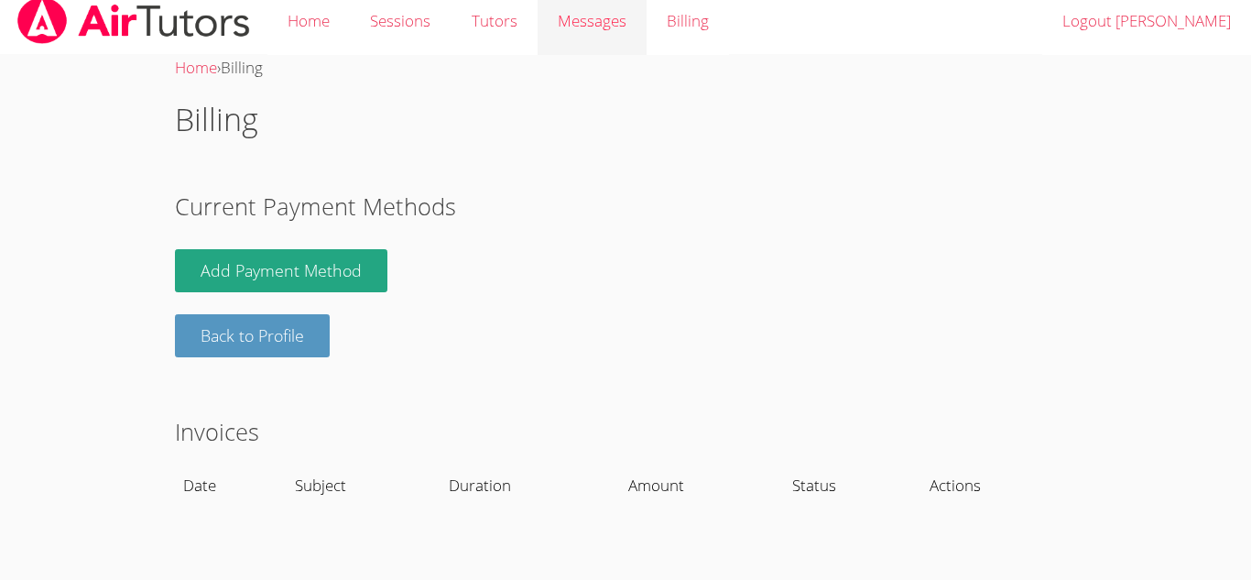
click at [589, 25] on span "Messages" at bounding box center [592, 20] width 69 height 21
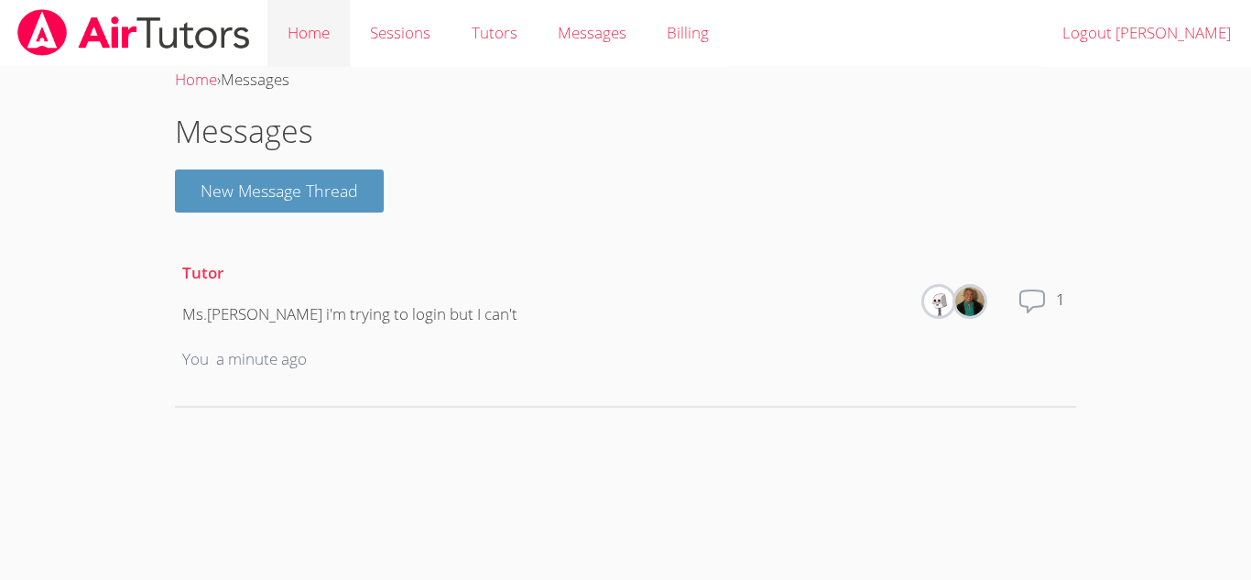
click at [281, 55] on link "Home" at bounding box center [308, 33] width 82 height 67
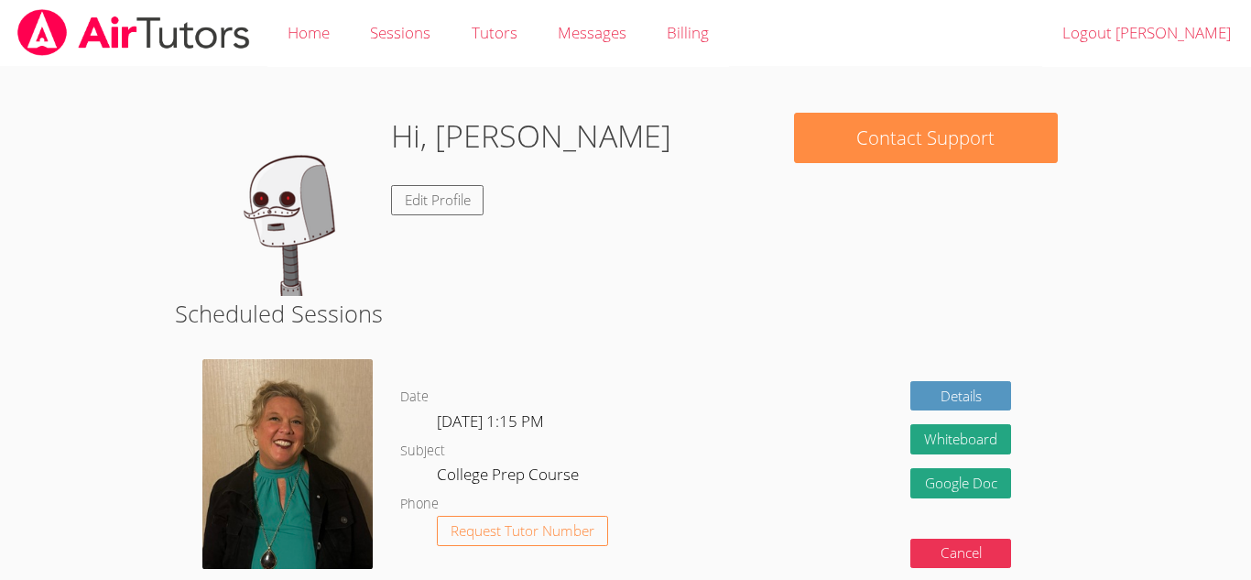
click at [281, 55] on link "Home" at bounding box center [308, 33] width 82 height 67
click at [268, 195] on img at bounding box center [284, 204] width 183 height 183
click at [689, 185] on div "Hi, [PERSON_NAME] Edit Profile" at bounding box center [475, 204] width 564 height 183
